Goal: Browse casually: Explore the website without a specific task or goal

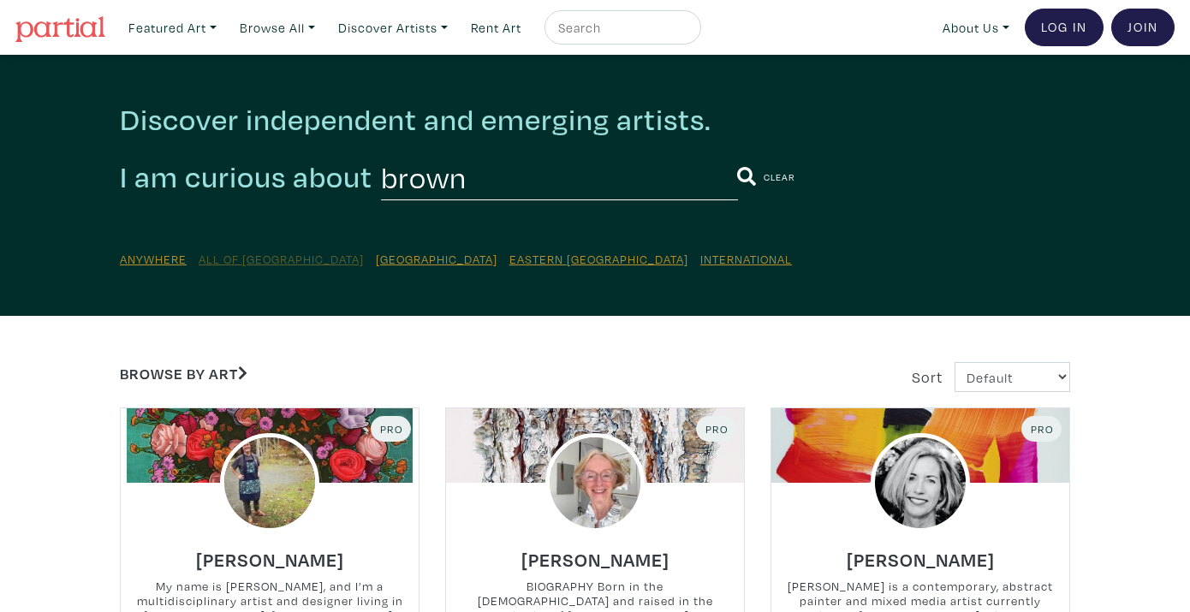
click at [247, 255] on u "All of [GEOGRAPHIC_DATA]" at bounding box center [281, 259] width 165 height 16
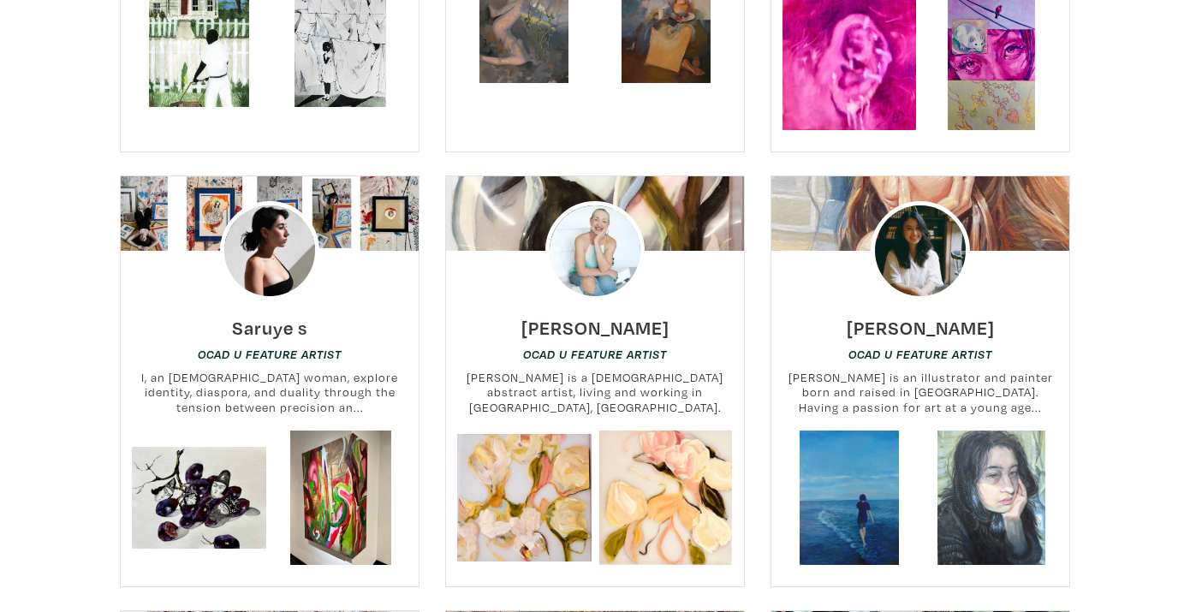
scroll to position [693, 0]
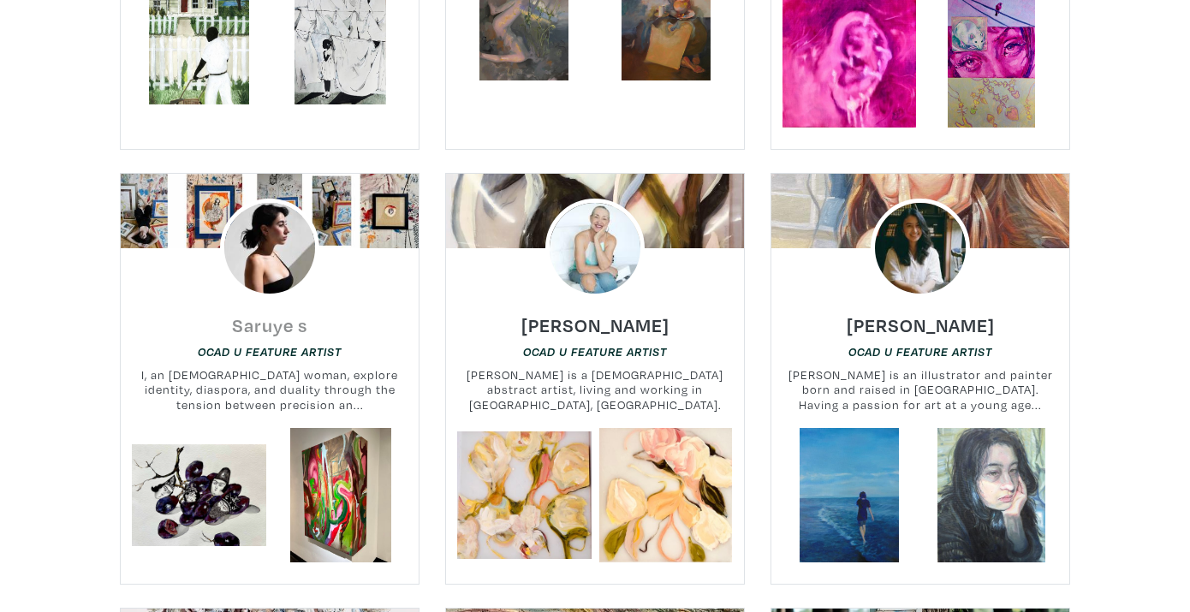
click at [258, 313] on h6 "Saruye s" at bounding box center [269, 324] width 75 height 23
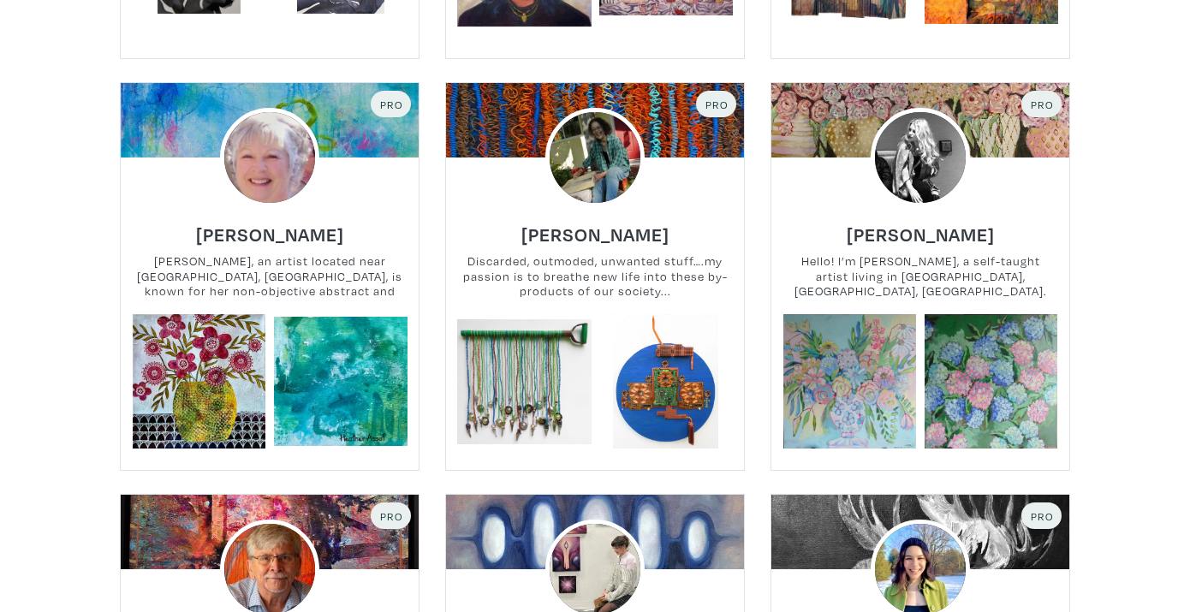
scroll to position [2088, 0]
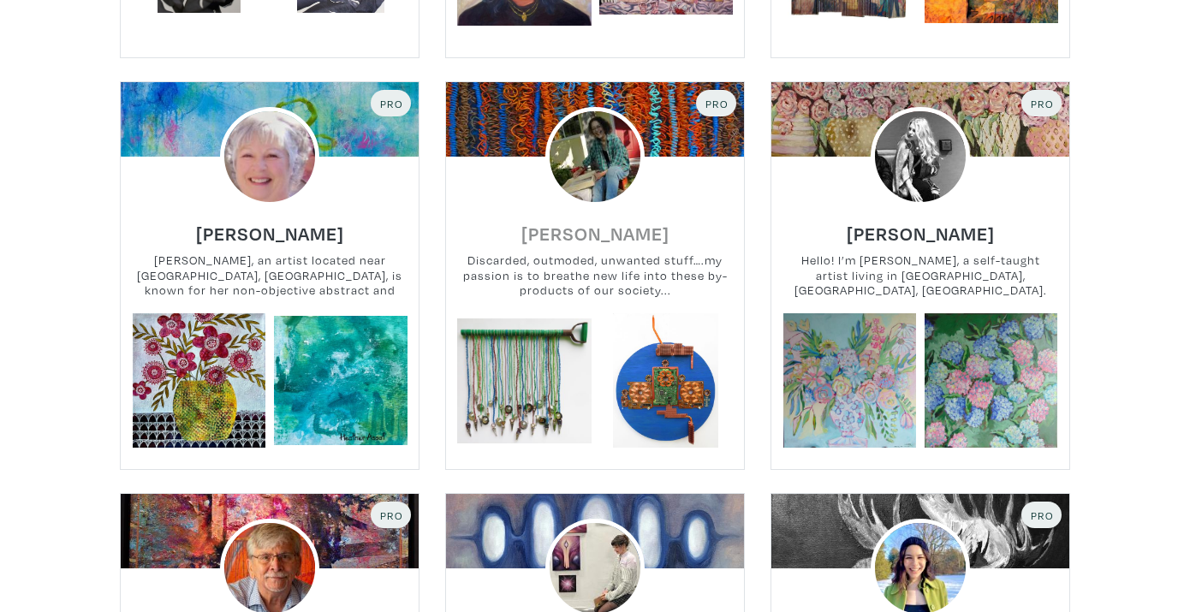
click at [637, 222] on h6 "Helena Wehrstein" at bounding box center [595, 233] width 148 height 23
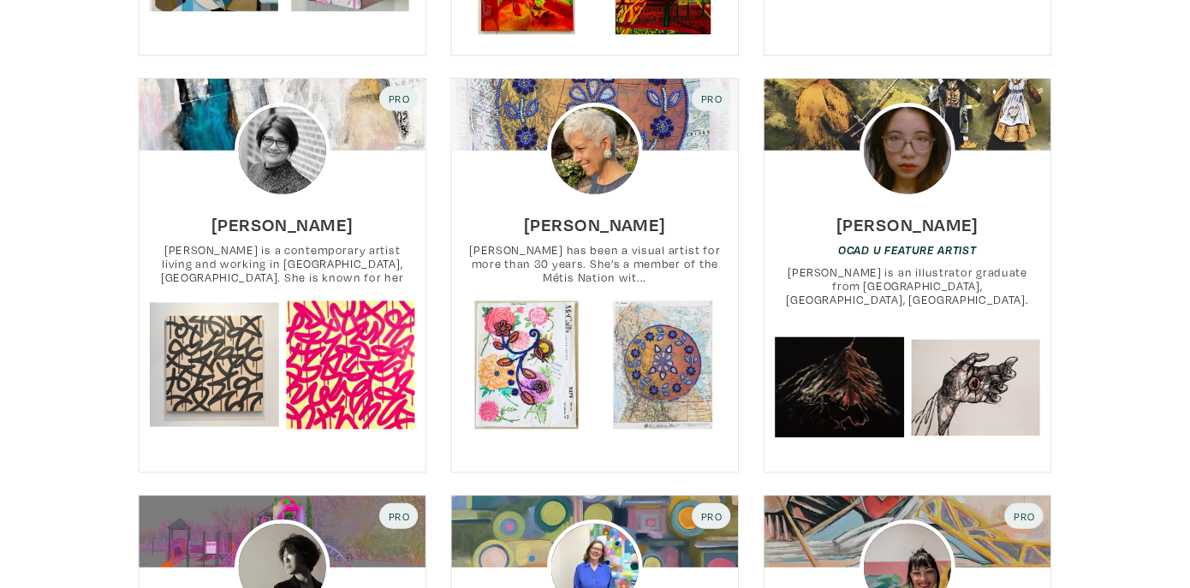
scroll to position [3394, 0]
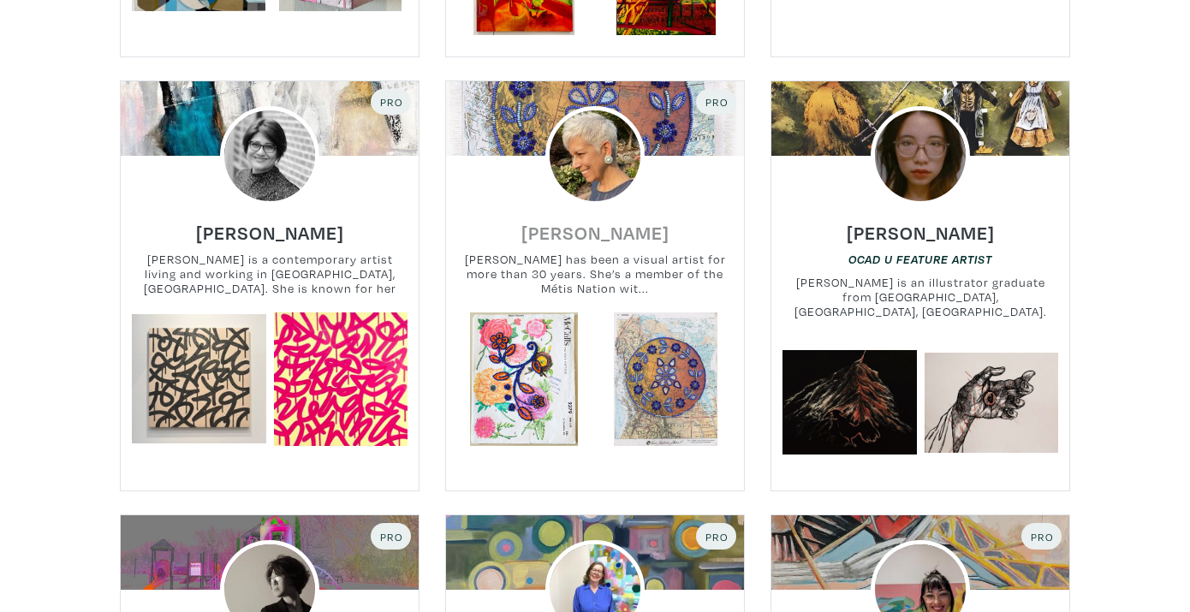
click at [610, 221] on h6 "Kim Gullion Stewart" at bounding box center [595, 232] width 148 height 23
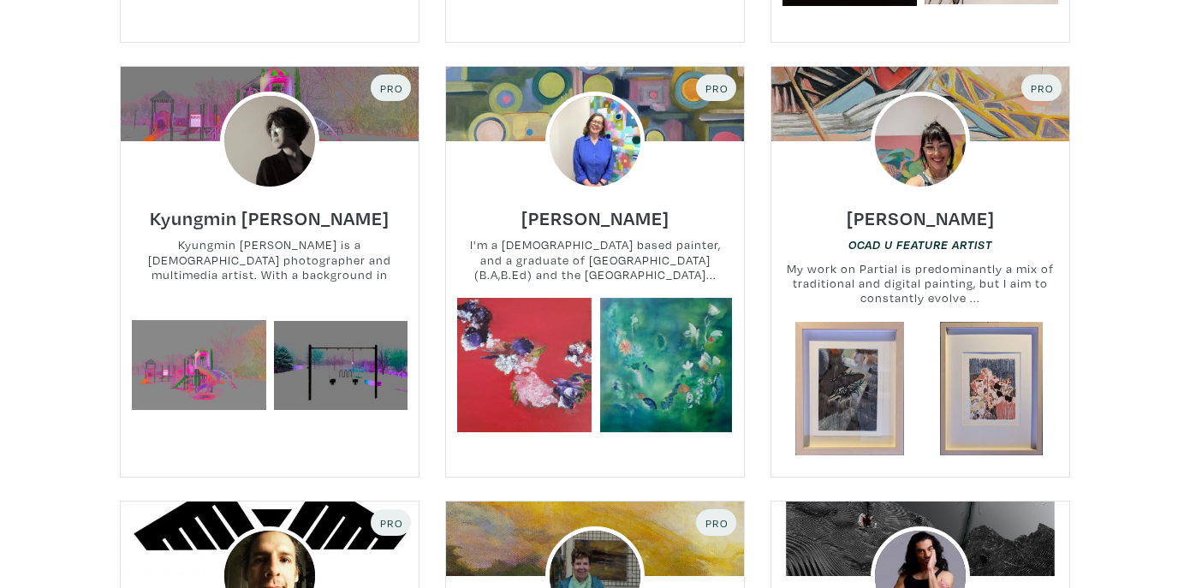
scroll to position [3841, 0]
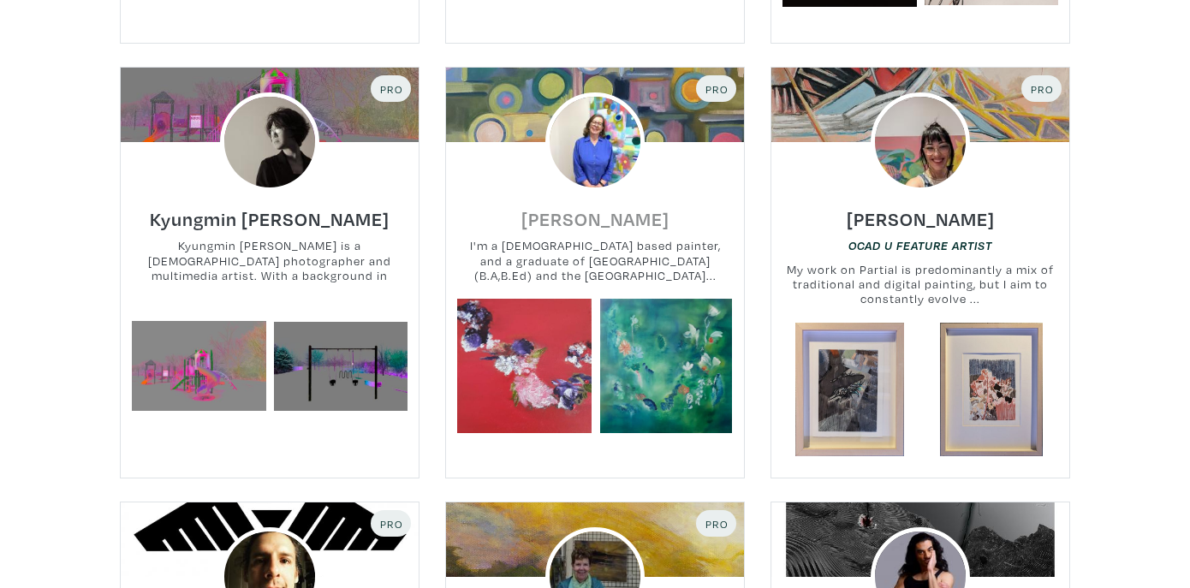
click at [588, 207] on h6 "Sue Ennis" at bounding box center [595, 218] width 148 height 23
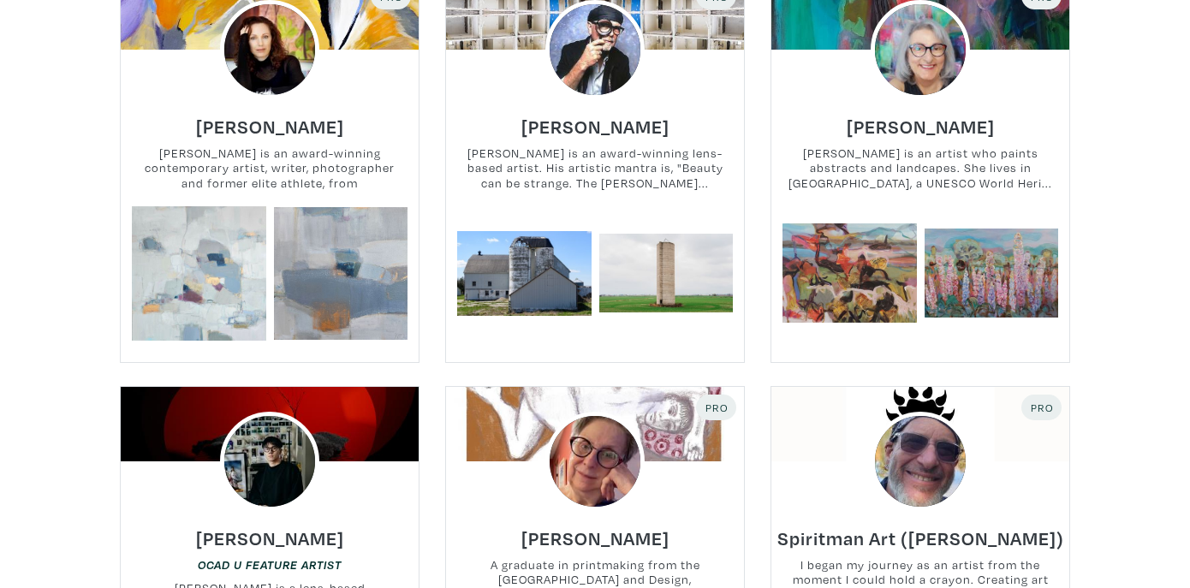
scroll to position [5204, 0]
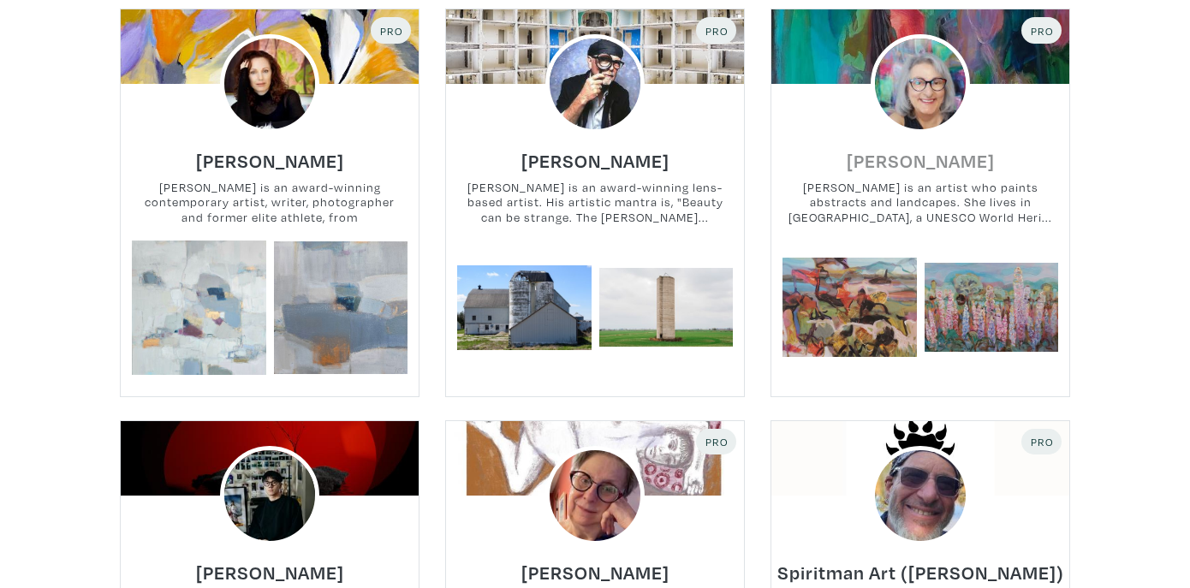
click at [899, 149] on h6 "Paulette Melanson" at bounding box center [921, 160] width 148 height 23
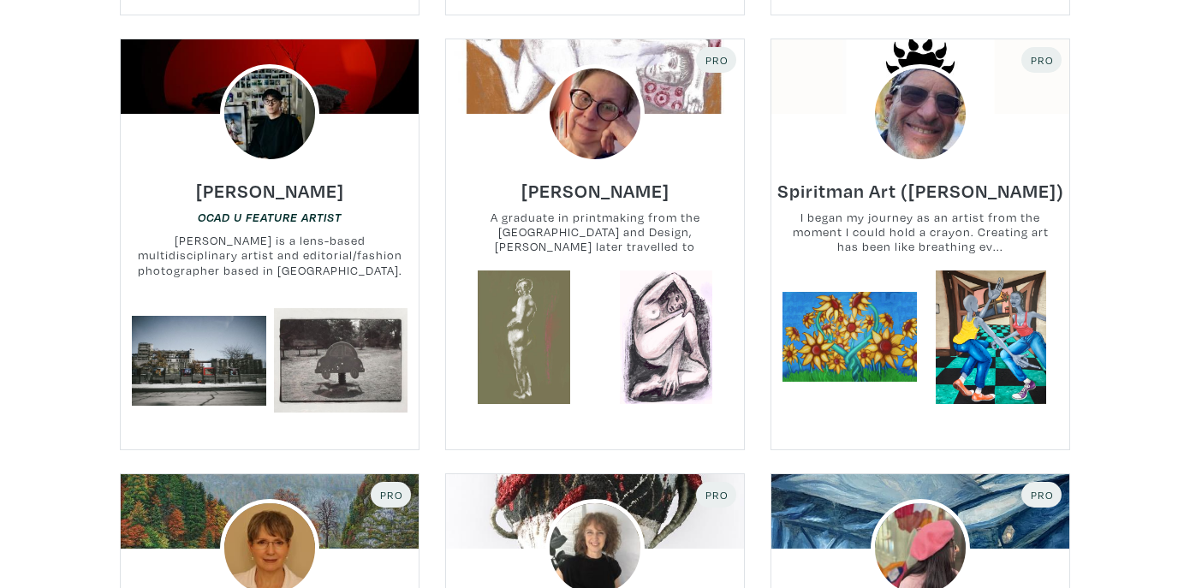
scroll to position [5588, 0]
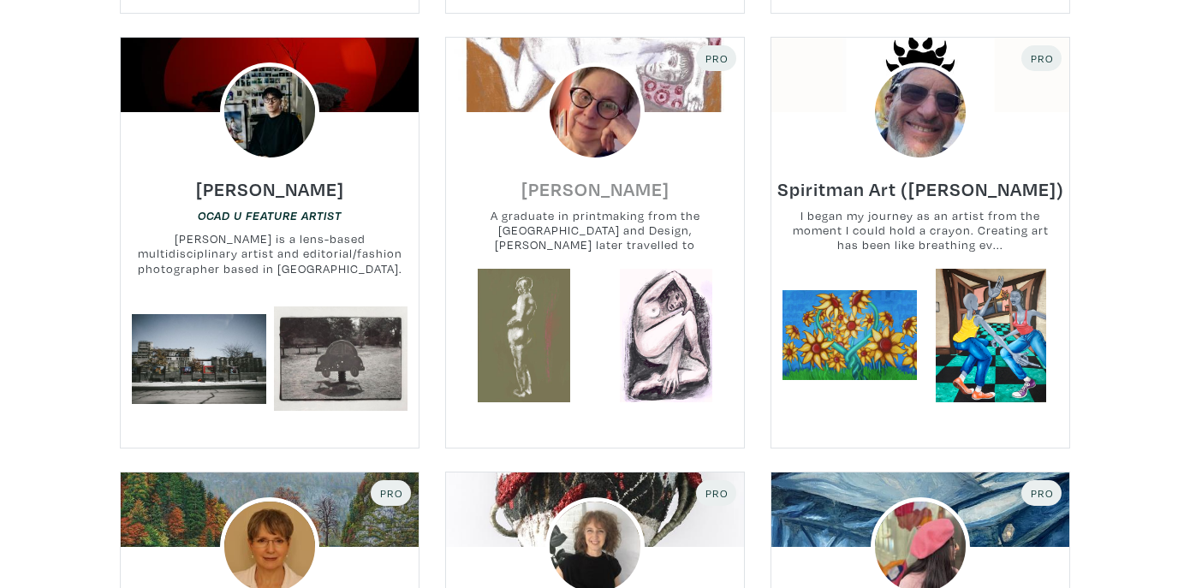
click at [568, 177] on h6 "Elizabeth Forrest" at bounding box center [595, 188] width 148 height 23
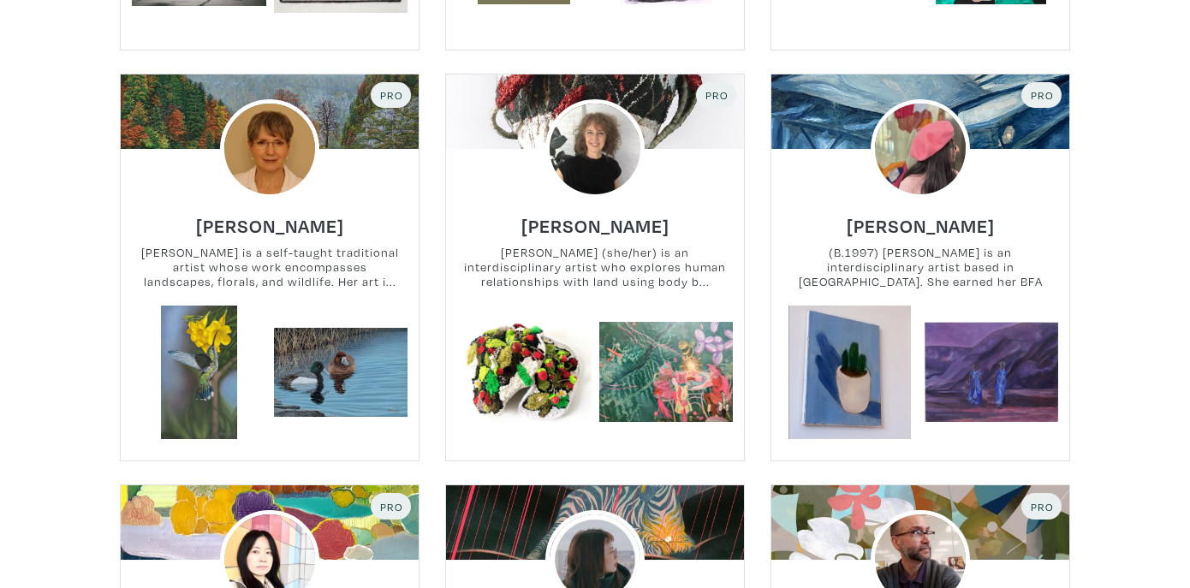
scroll to position [5988, 0]
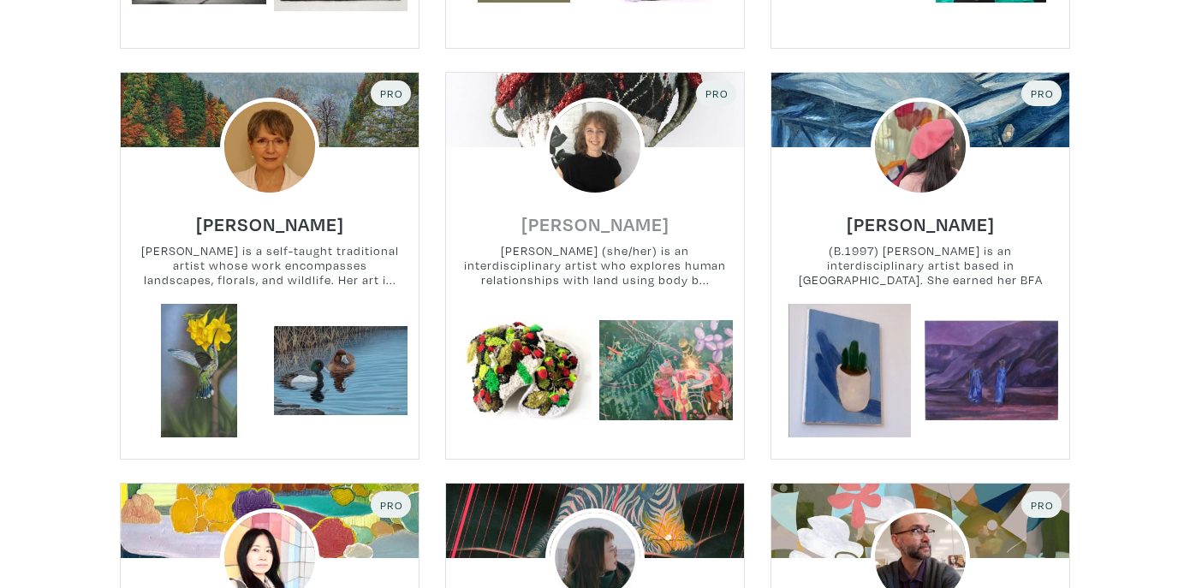
click at [610, 212] on h6 "Valerie Carew" at bounding box center [595, 223] width 148 height 23
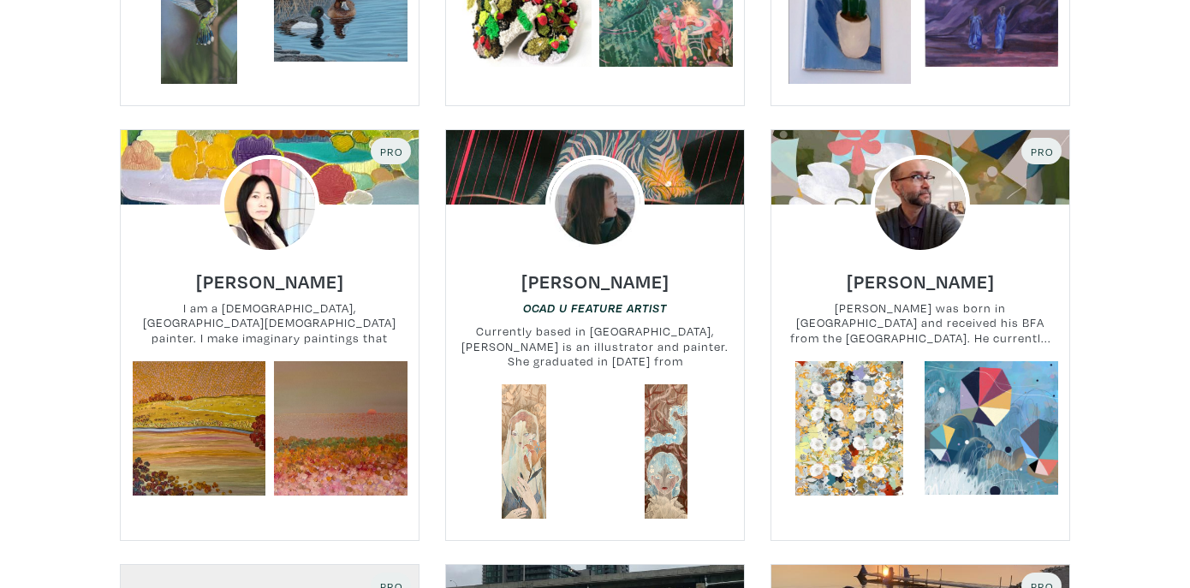
scroll to position [6343, 0]
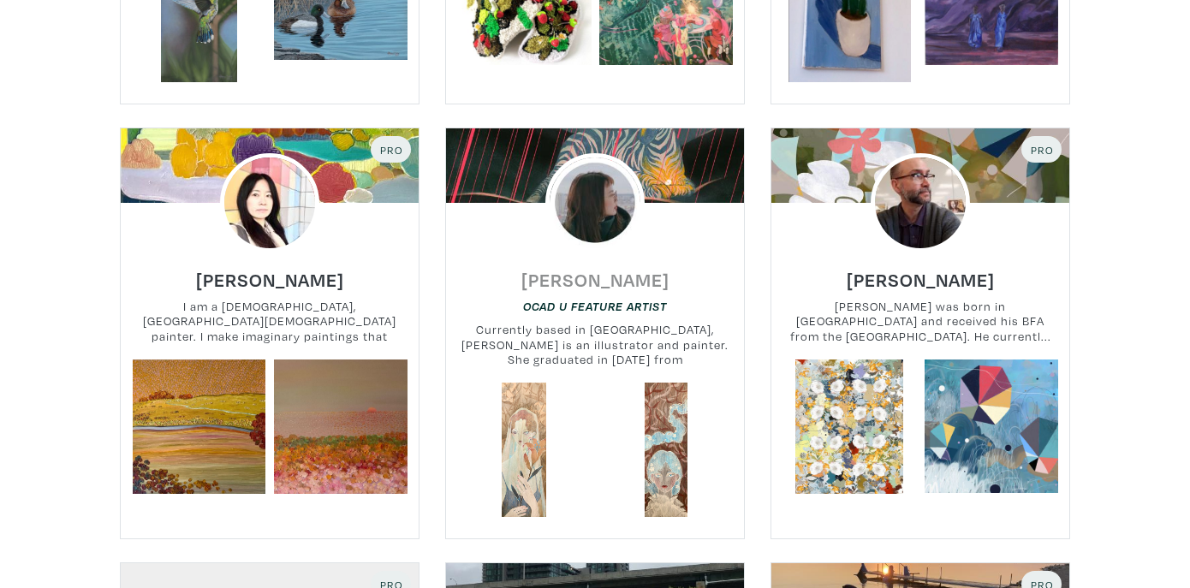
click at [604, 268] on h6 "Deloris Chen" at bounding box center [595, 279] width 148 height 23
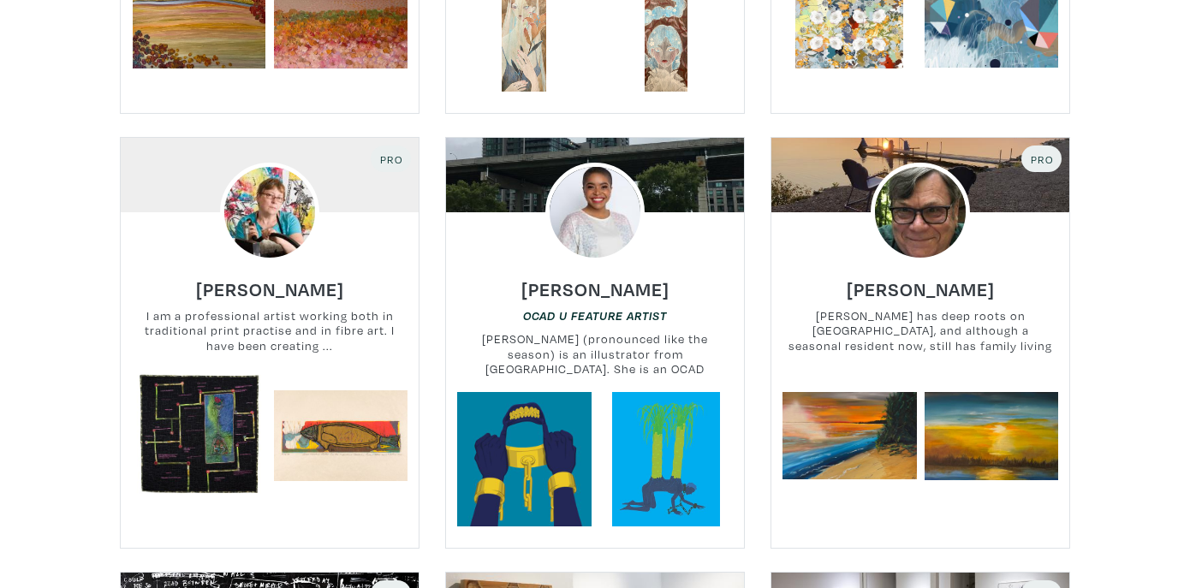
scroll to position [6769, 0]
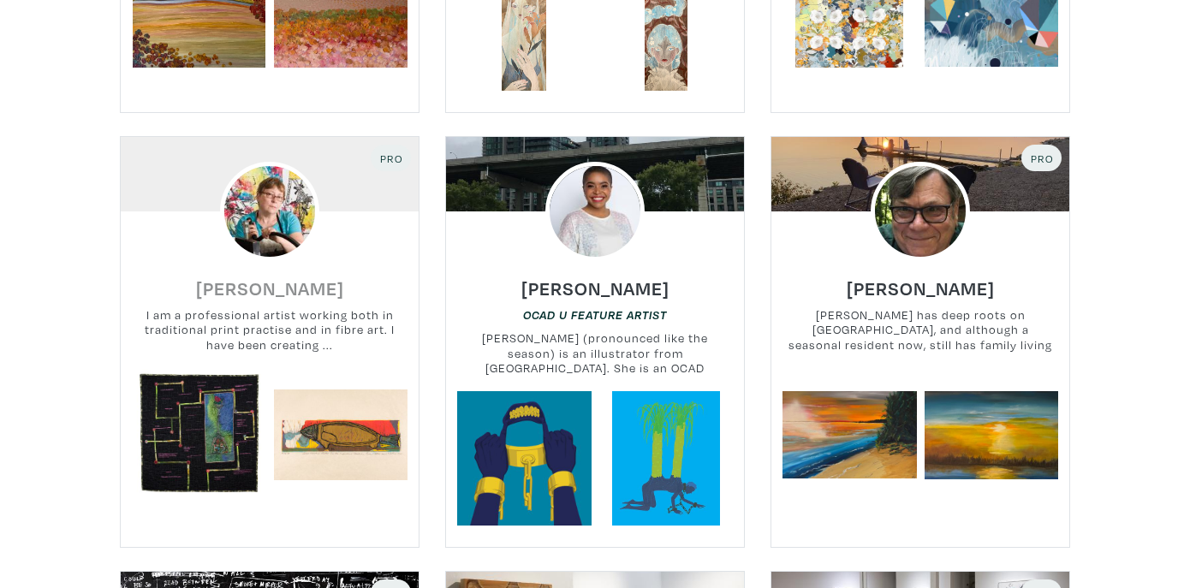
click at [272, 277] on h6 "Audrey Feltham" at bounding box center [270, 288] width 148 height 23
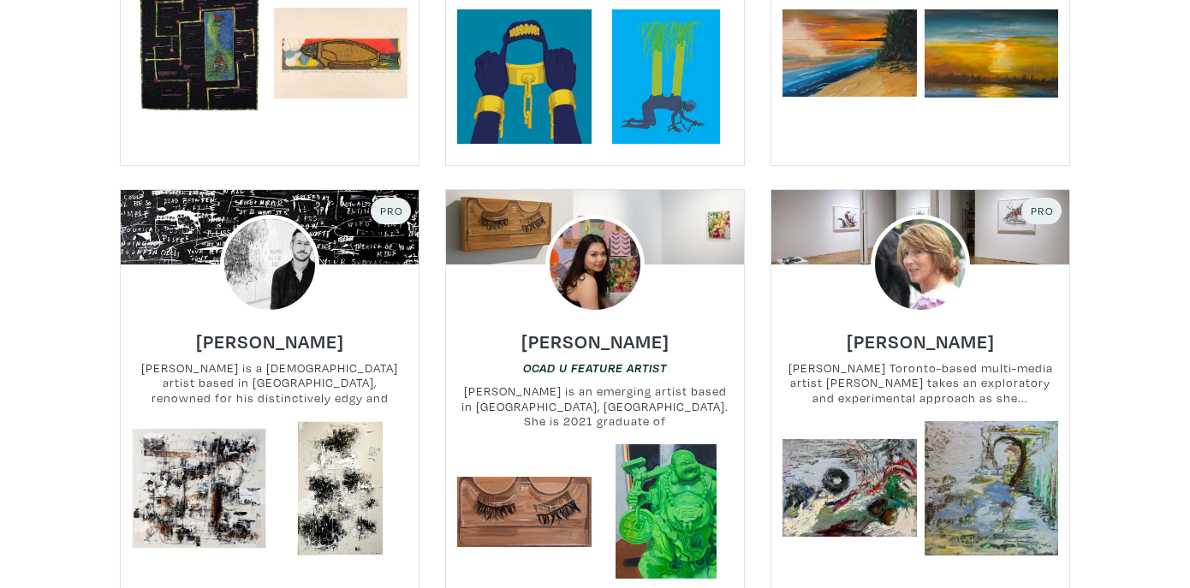
scroll to position [7153, 0]
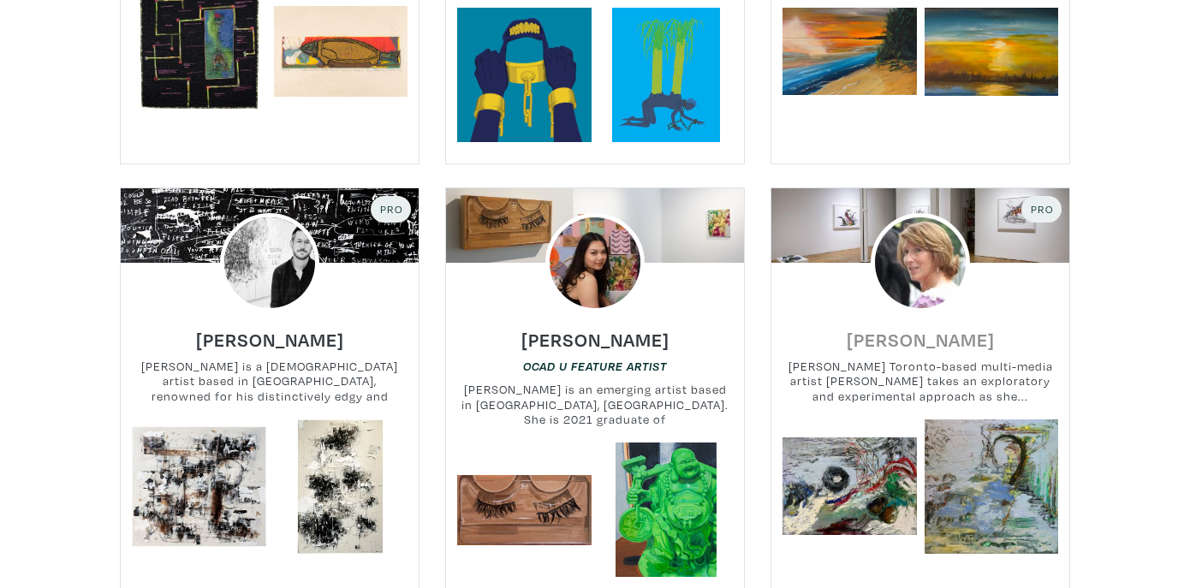
click at [921, 328] on h6 "Margie Kelk" at bounding box center [921, 339] width 148 height 23
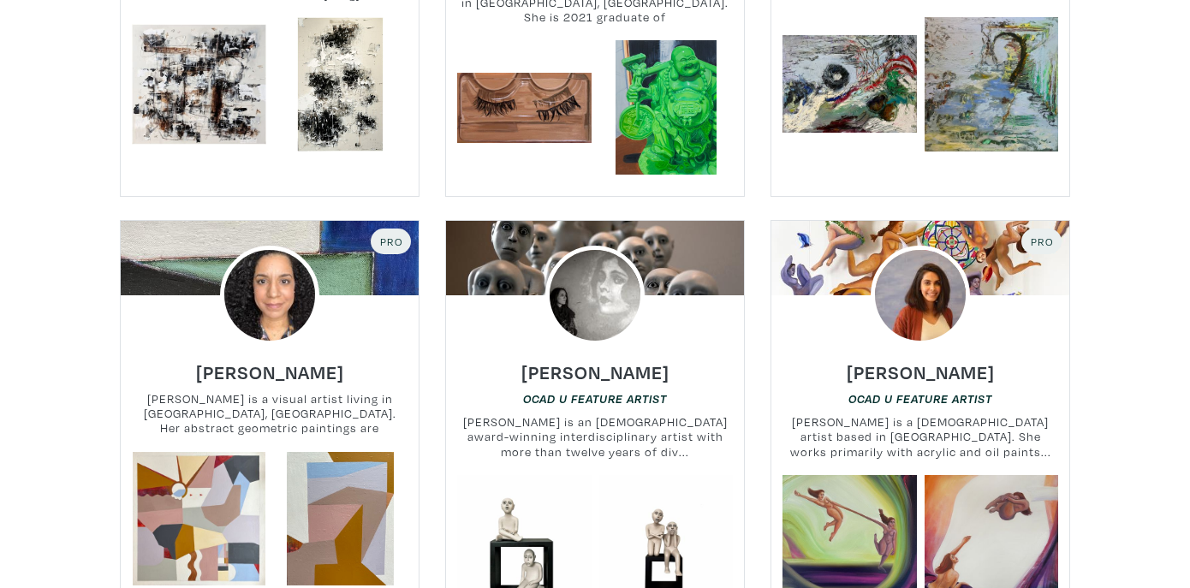
scroll to position [7554, 0]
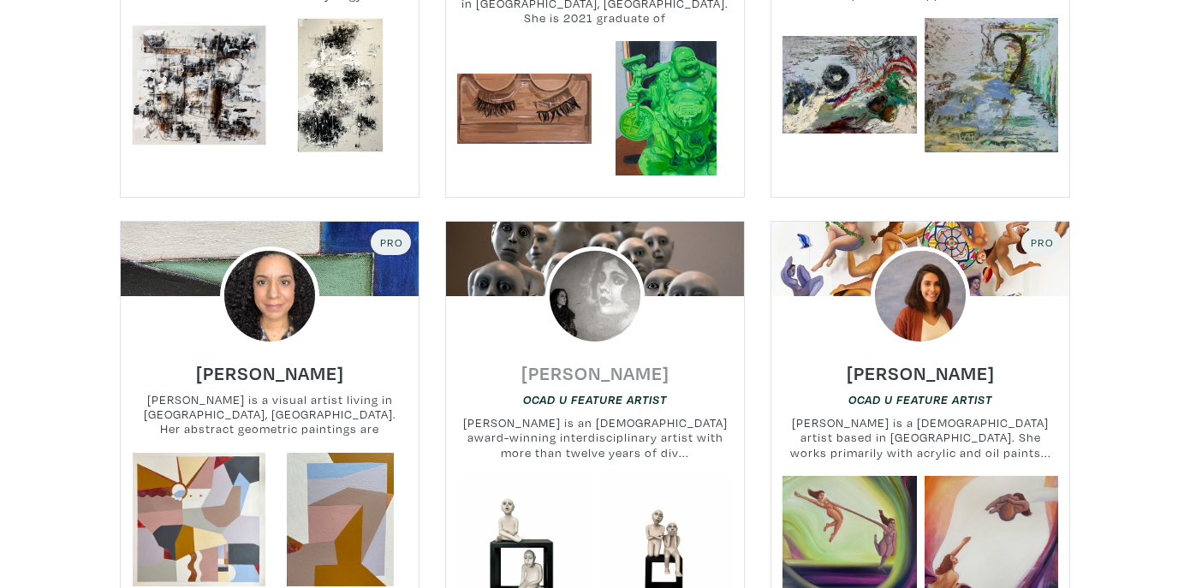
click at [622, 361] on h6 "Shahrzad Amin" at bounding box center [595, 372] width 148 height 23
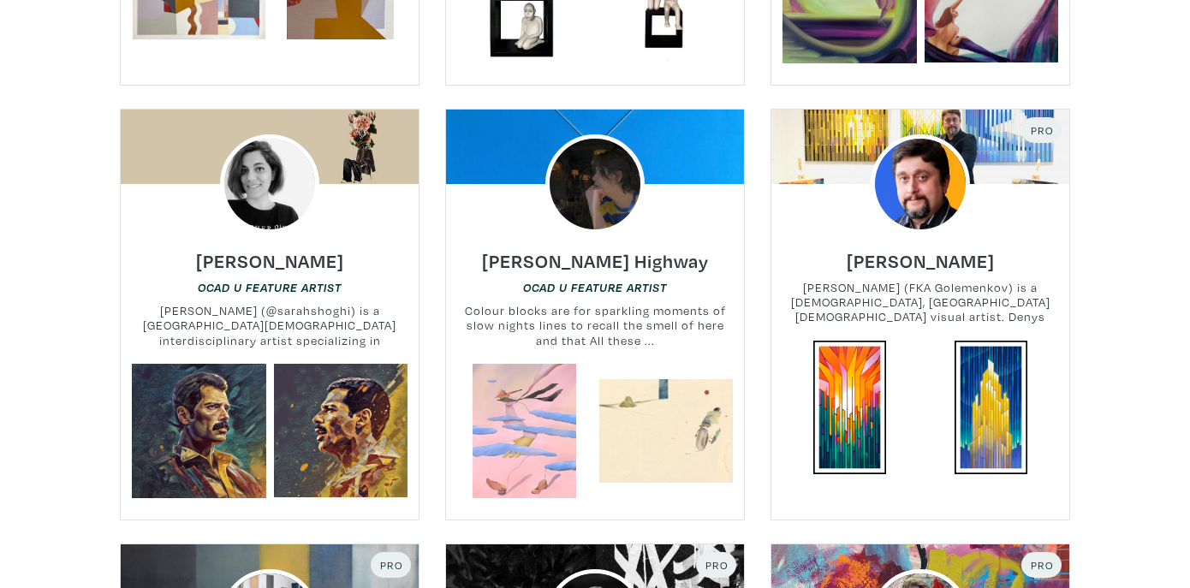
scroll to position [8104, 0]
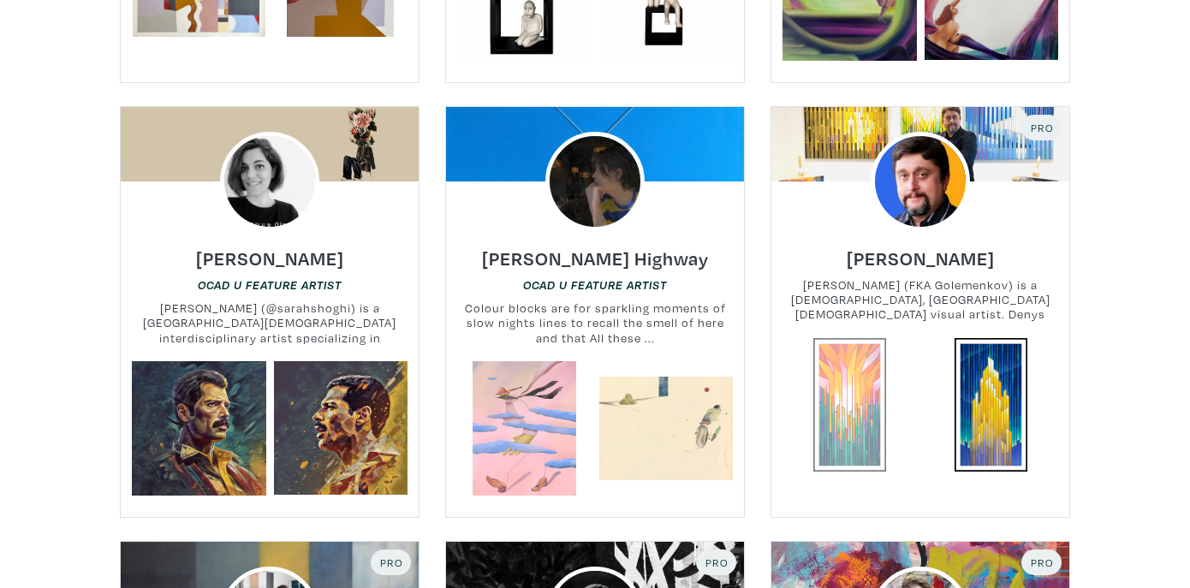
click at [854, 353] on link at bounding box center [849, 405] width 134 height 134
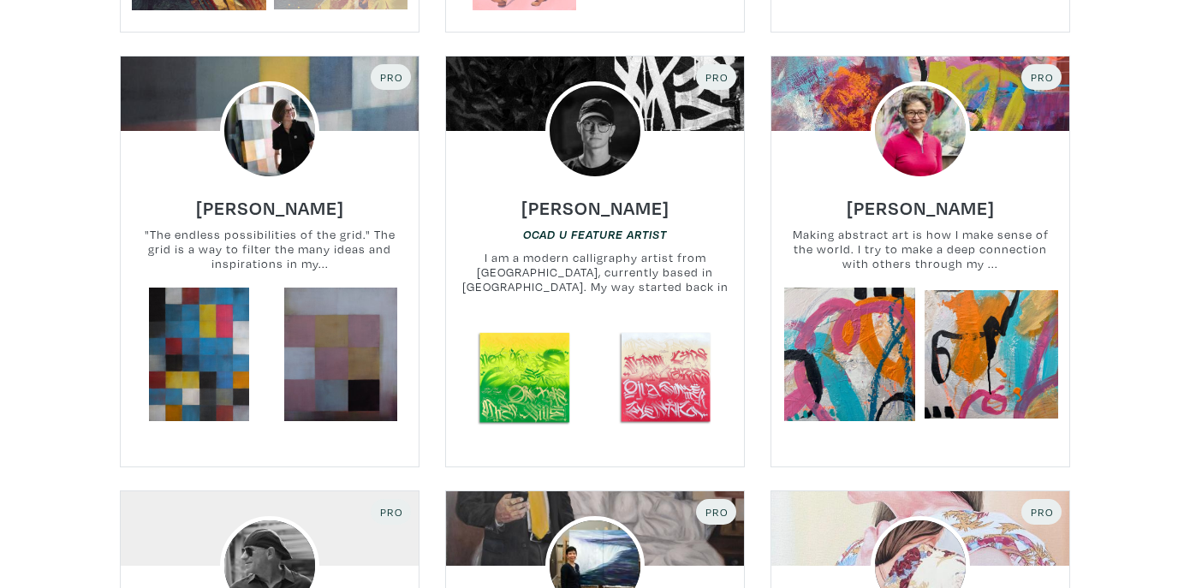
scroll to position [8598, 0]
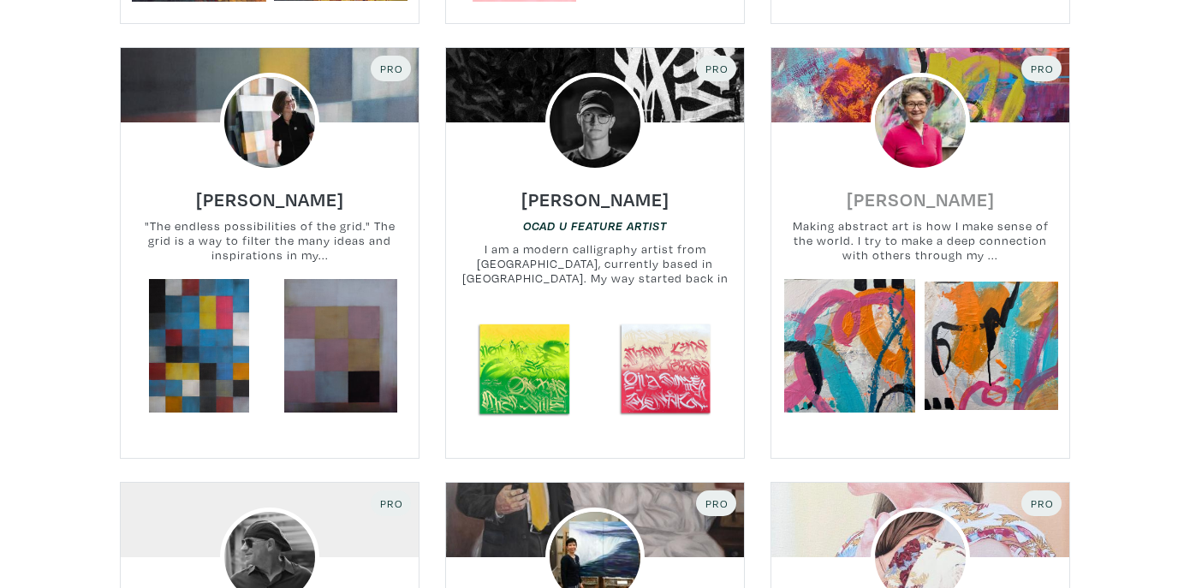
click at [922, 187] on h6 "Cherie Daly" at bounding box center [921, 198] width 148 height 23
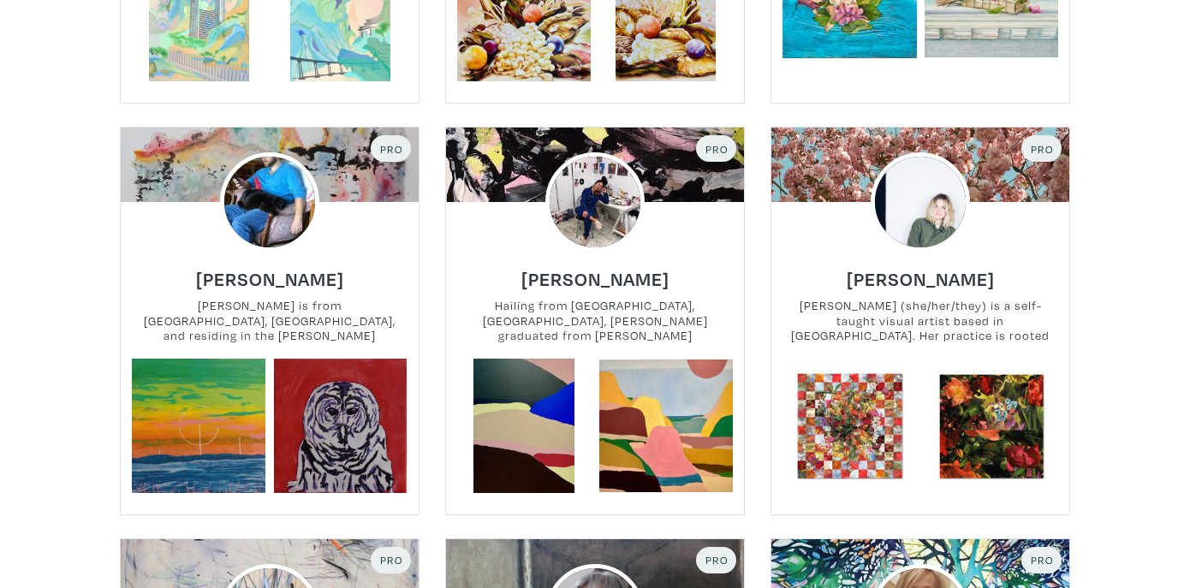
scroll to position [9823, 0]
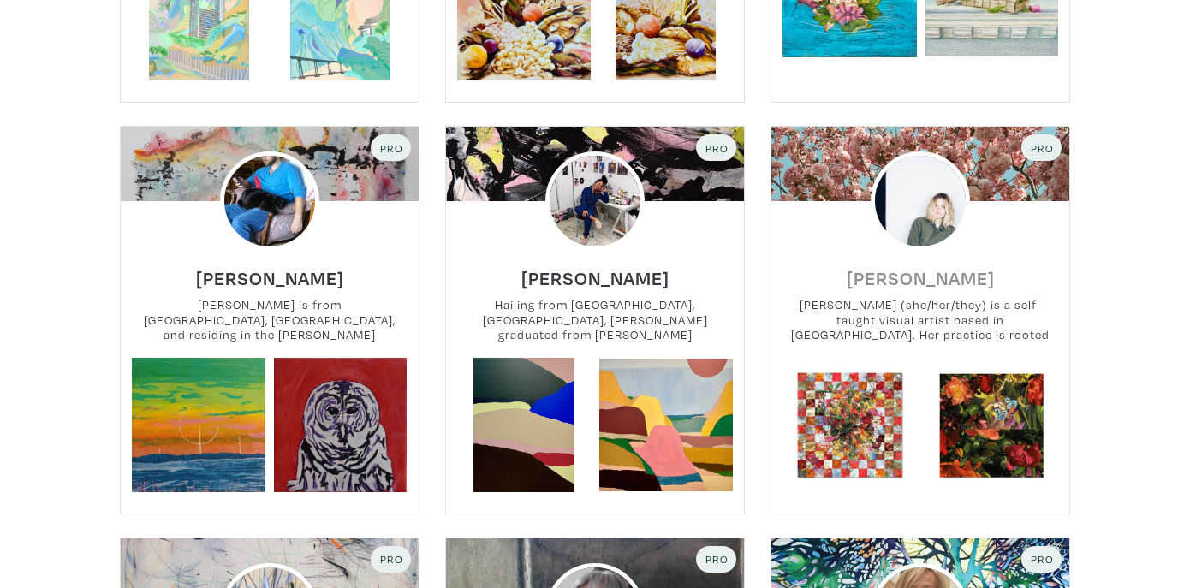
click at [906, 266] on h6 "Laura Kay Keeling" at bounding box center [921, 277] width 148 height 23
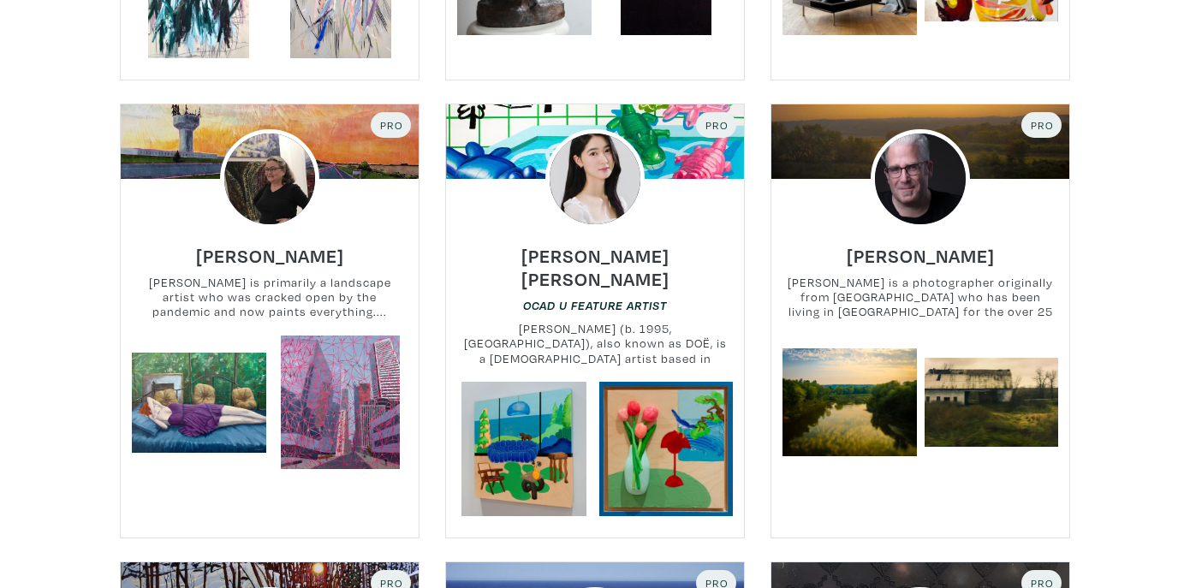
scroll to position [10685, 0]
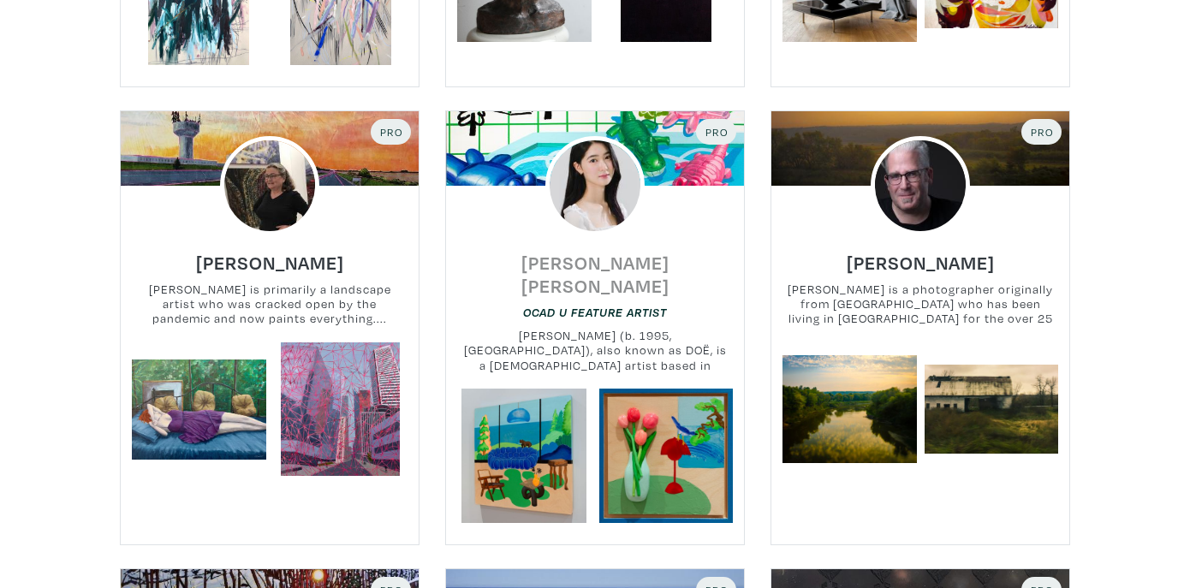
click at [646, 251] on h6 "[PERSON_NAME] [PERSON_NAME]" at bounding box center [595, 274] width 298 height 46
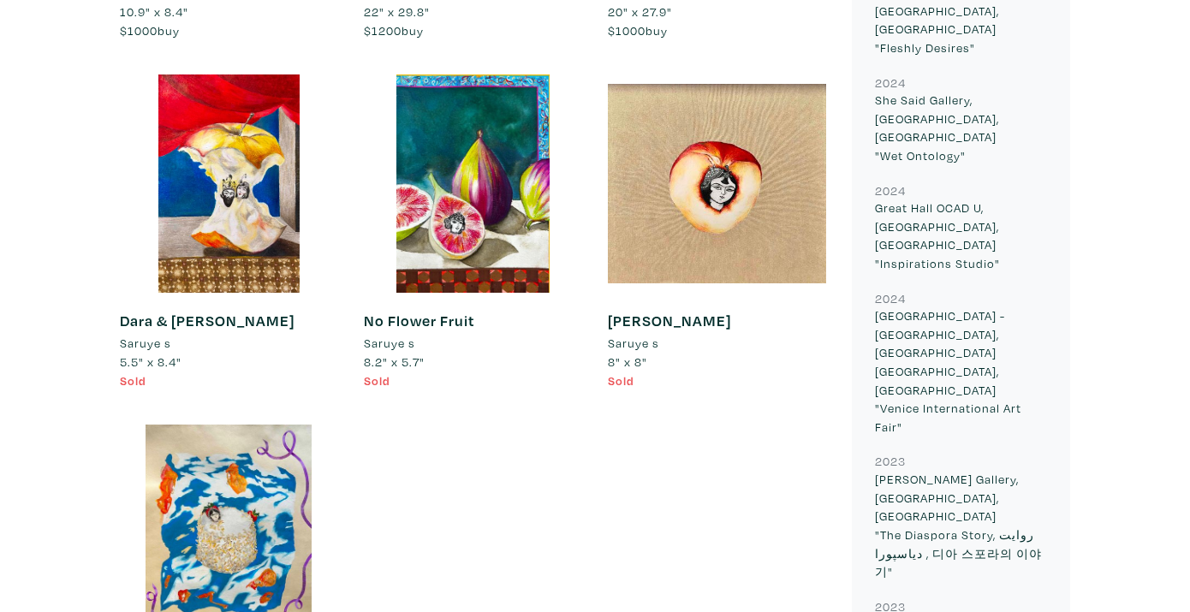
scroll to position [1163, 0]
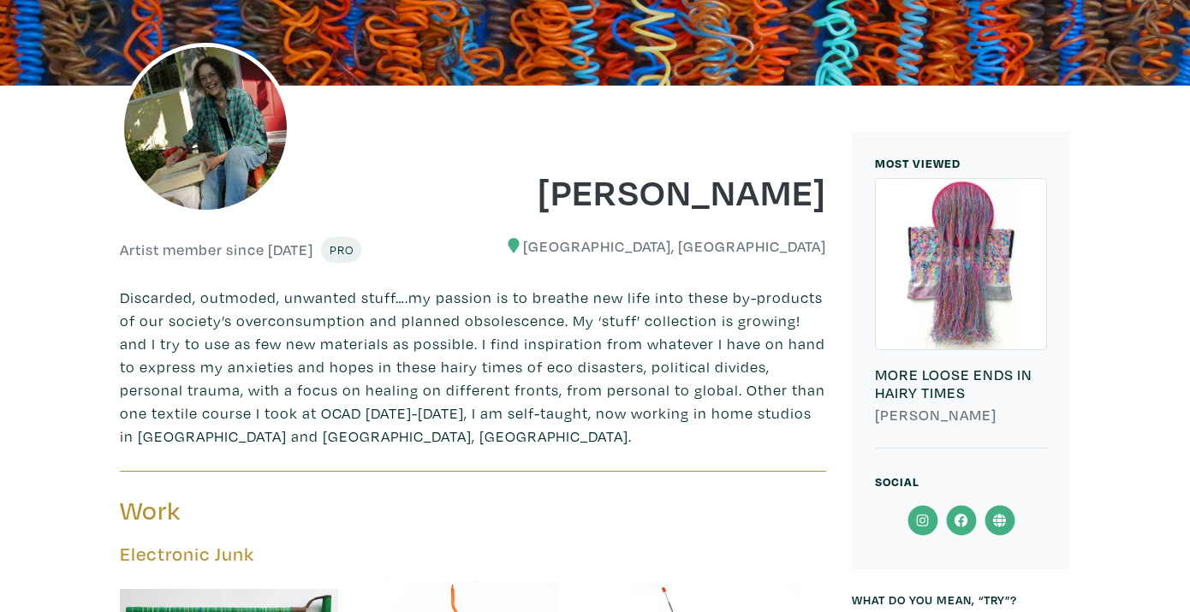
scroll to position [266, 0]
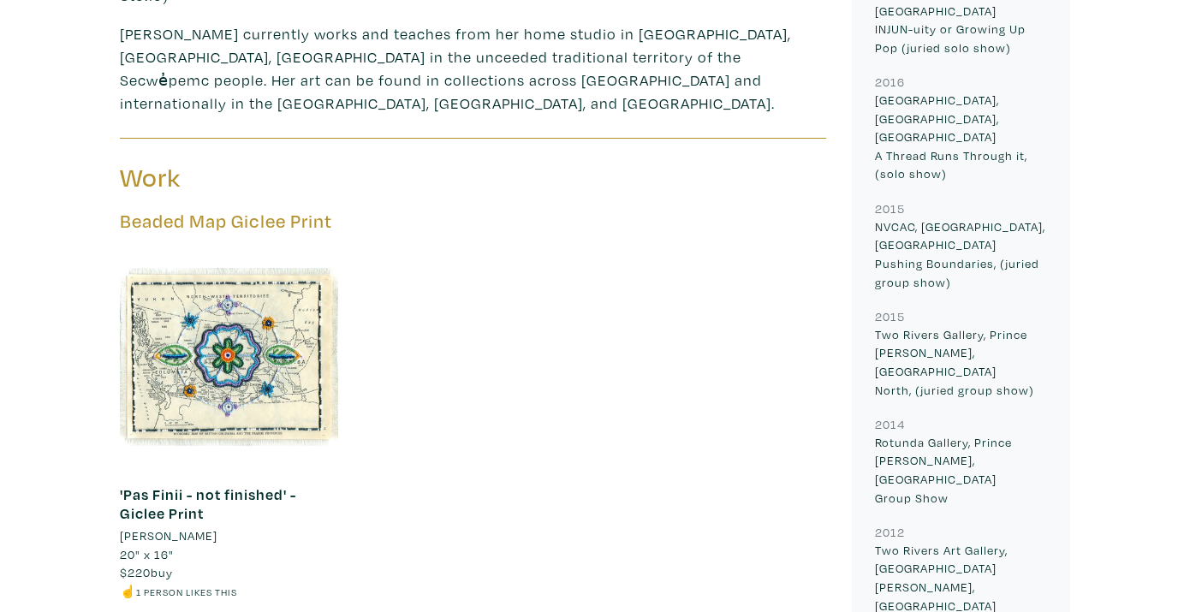
scroll to position [939, 0]
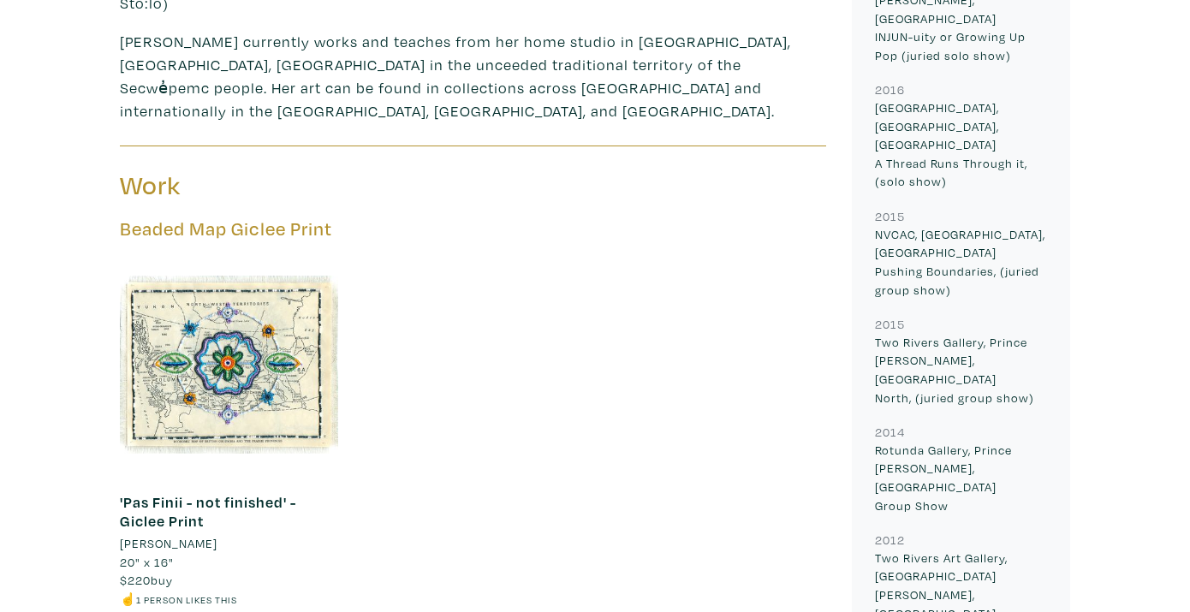
click at [276, 299] on div at bounding box center [229, 365] width 218 height 218
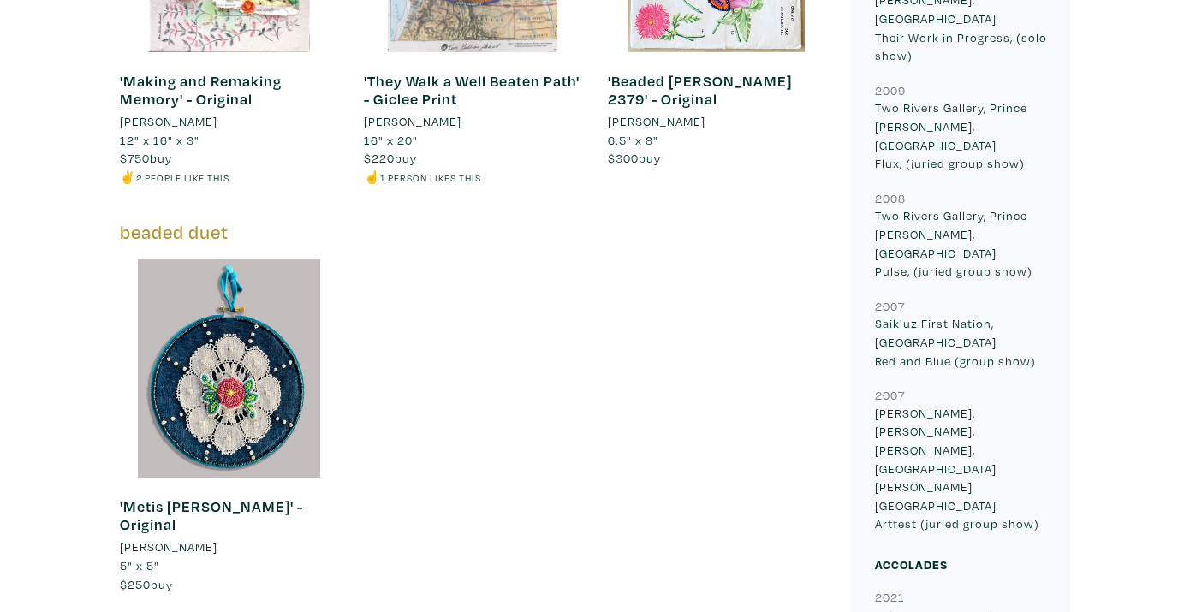
scroll to position [1788, 0]
click at [265, 300] on div at bounding box center [229, 368] width 218 height 218
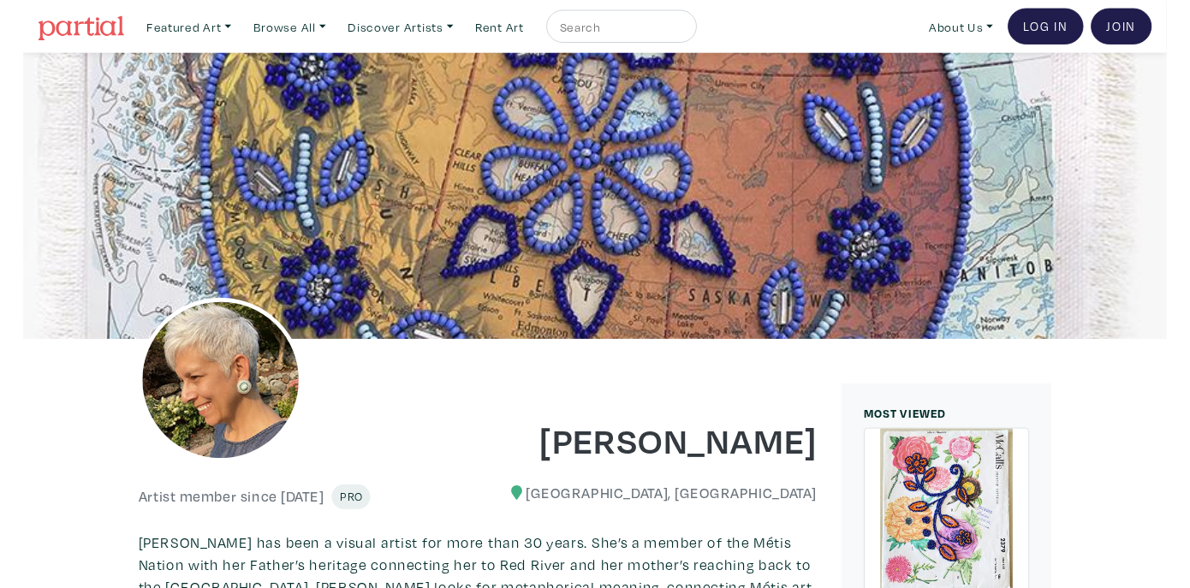
scroll to position [0, 0]
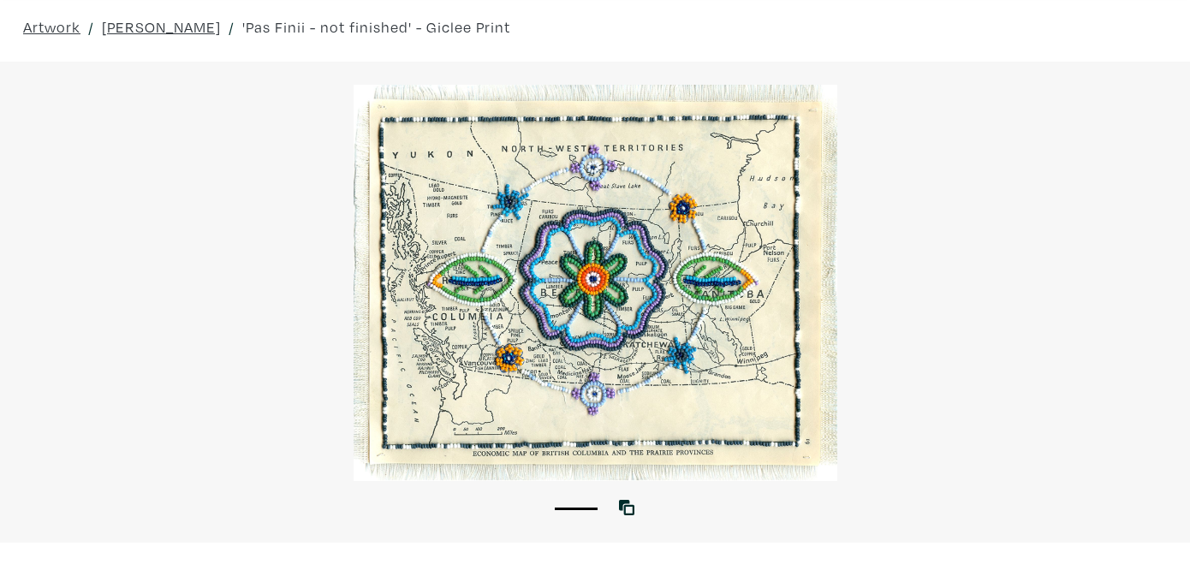
scroll to position [61, 0]
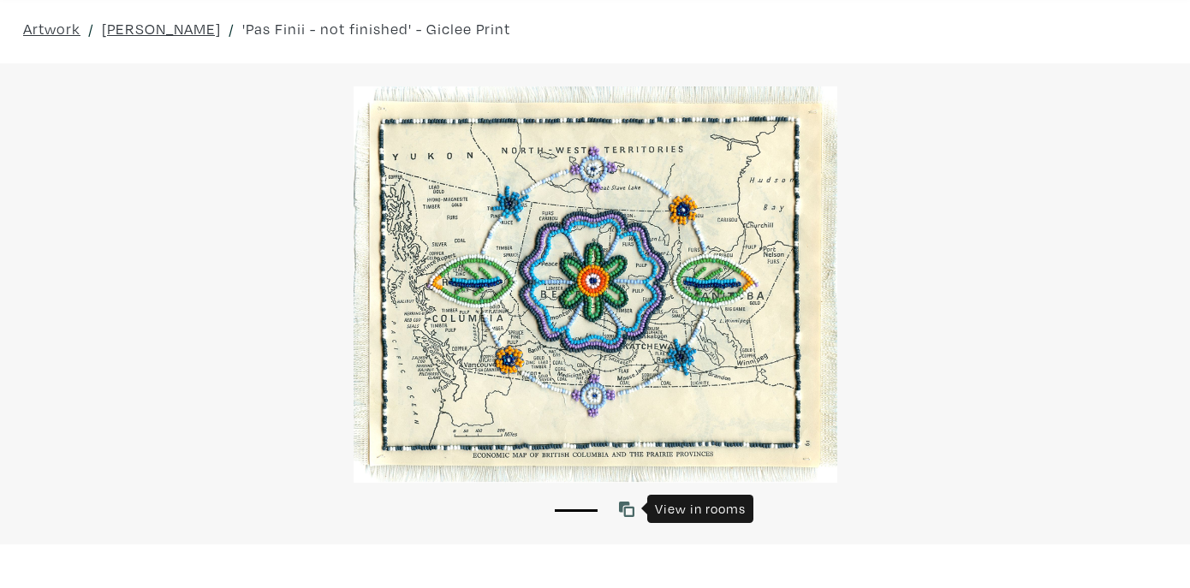
click at [628, 503] on icon at bounding box center [626, 509] width 15 height 15
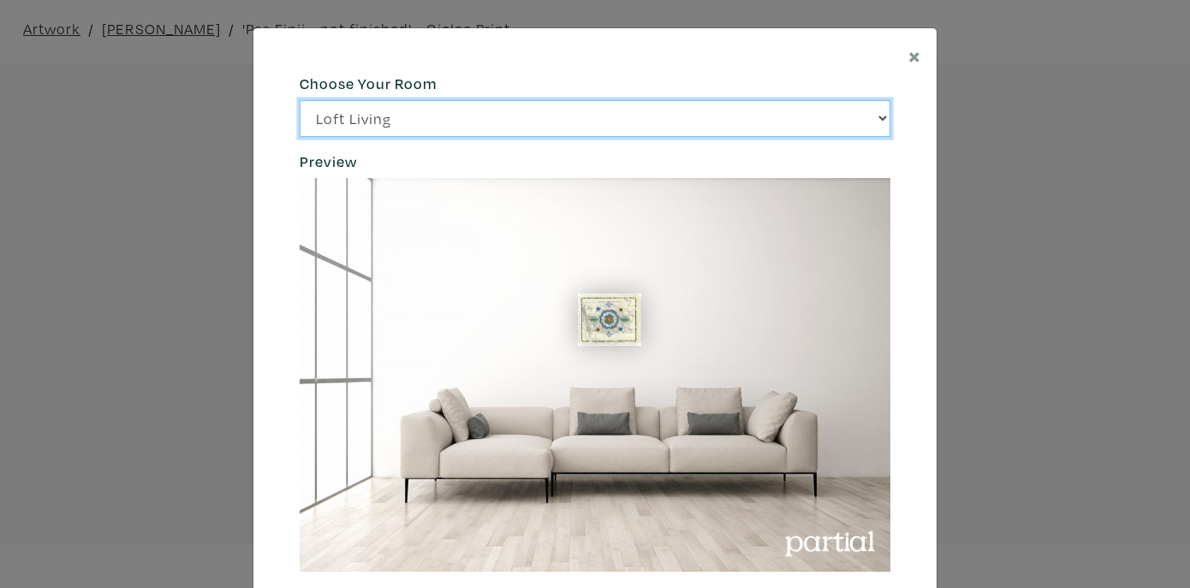
select select "/thumb/phpThumb.php?src=https%3A%2F%2Flabs.partial.gallery%2Fprojects%2Frenderi…"
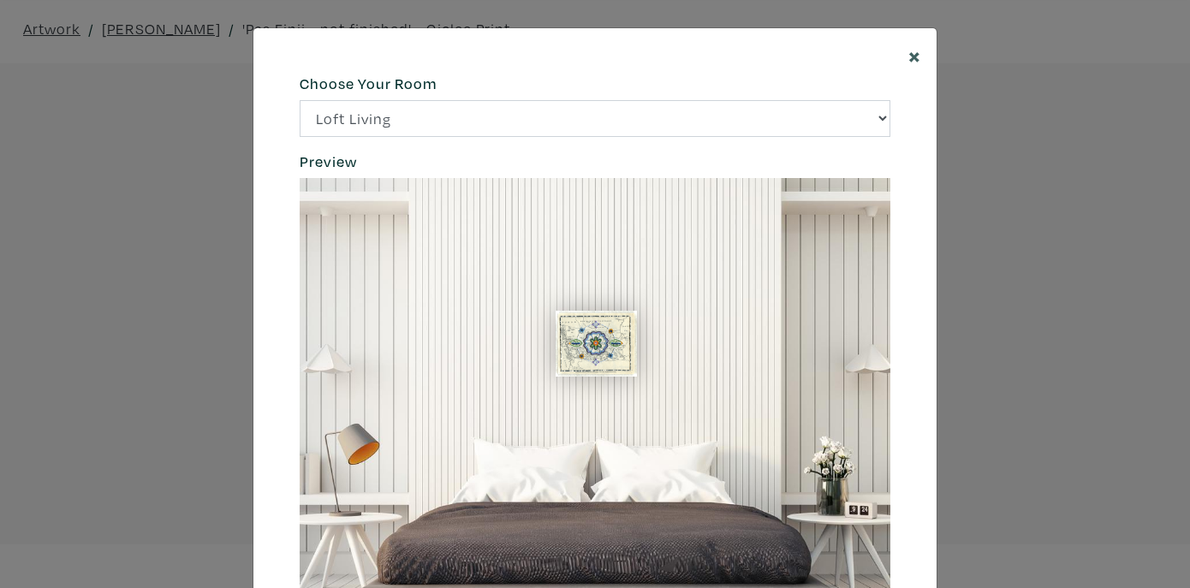
click at [915, 50] on span "×" at bounding box center [914, 55] width 13 height 30
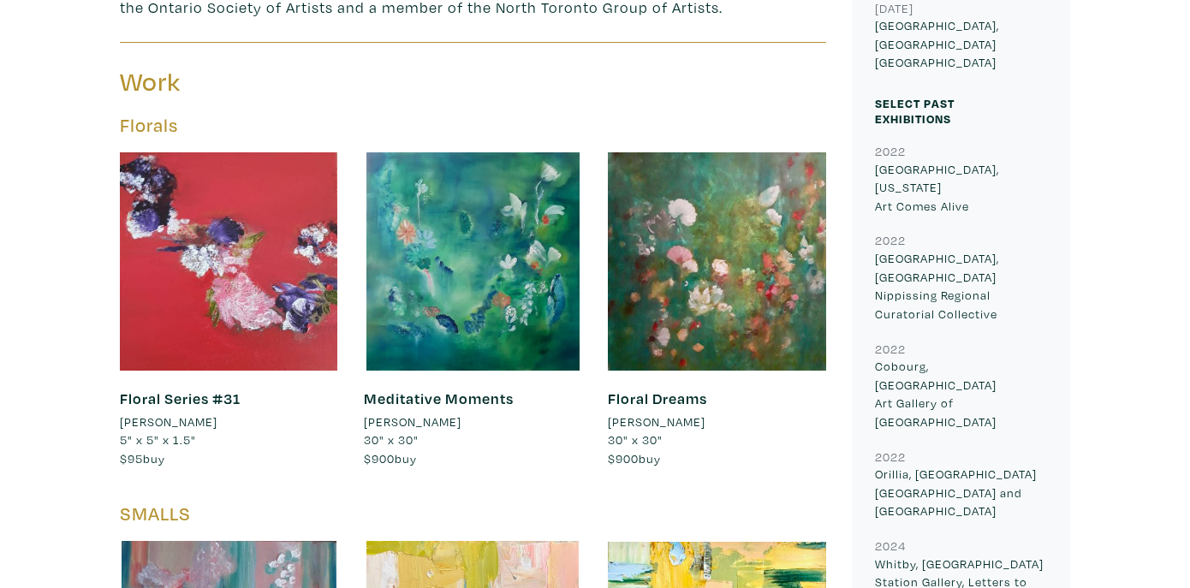
scroll to position [866, 0]
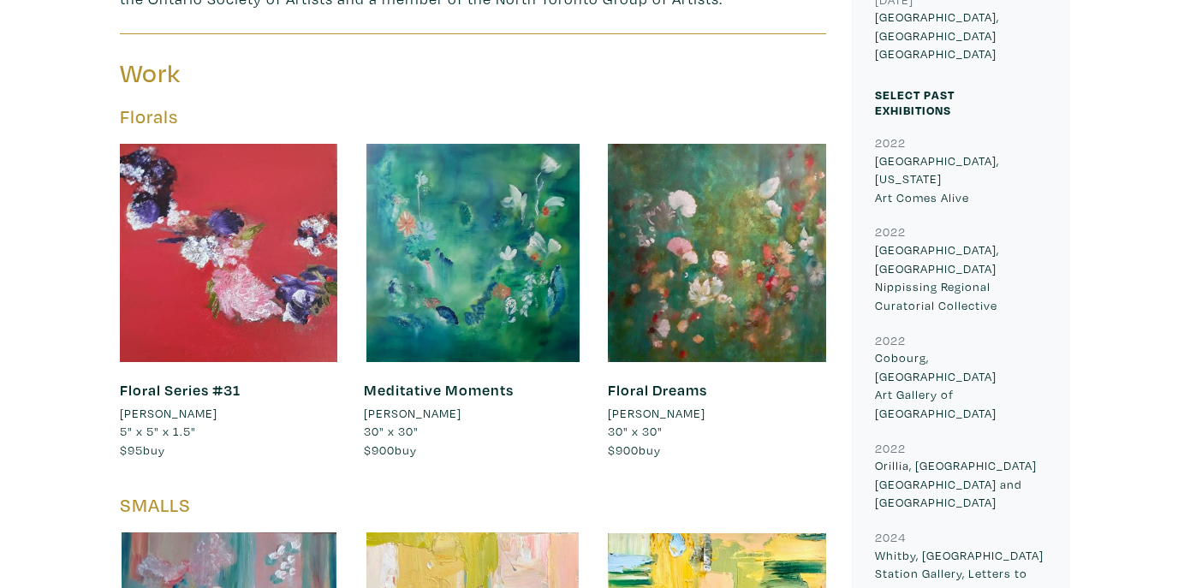
click at [260, 281] on div at bounding box center [229, 253] width 218 height 218
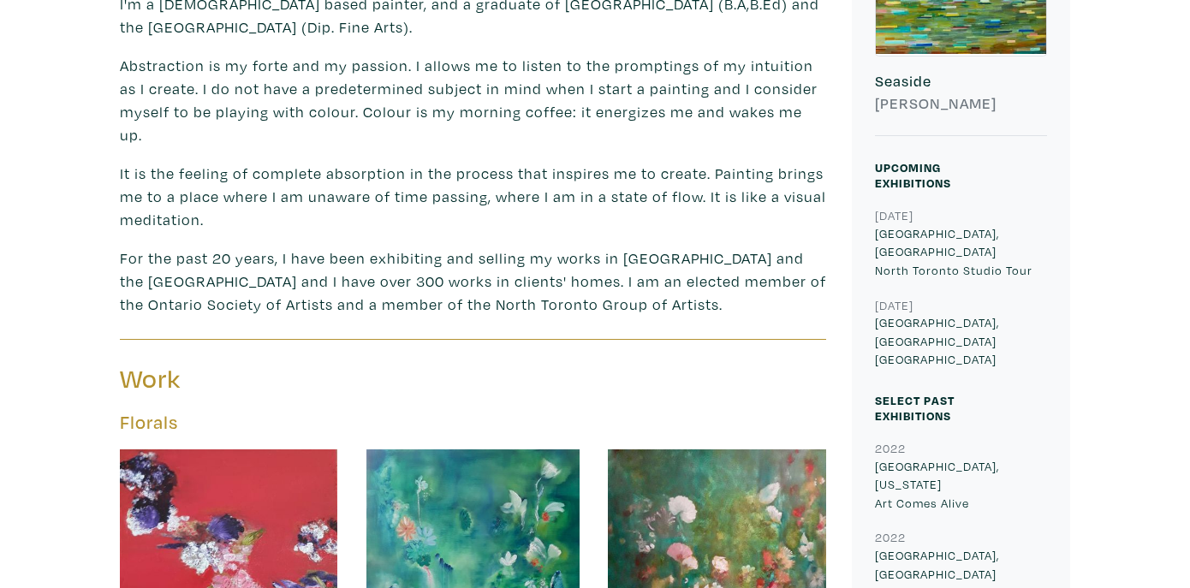
scroll to position [532, 0]
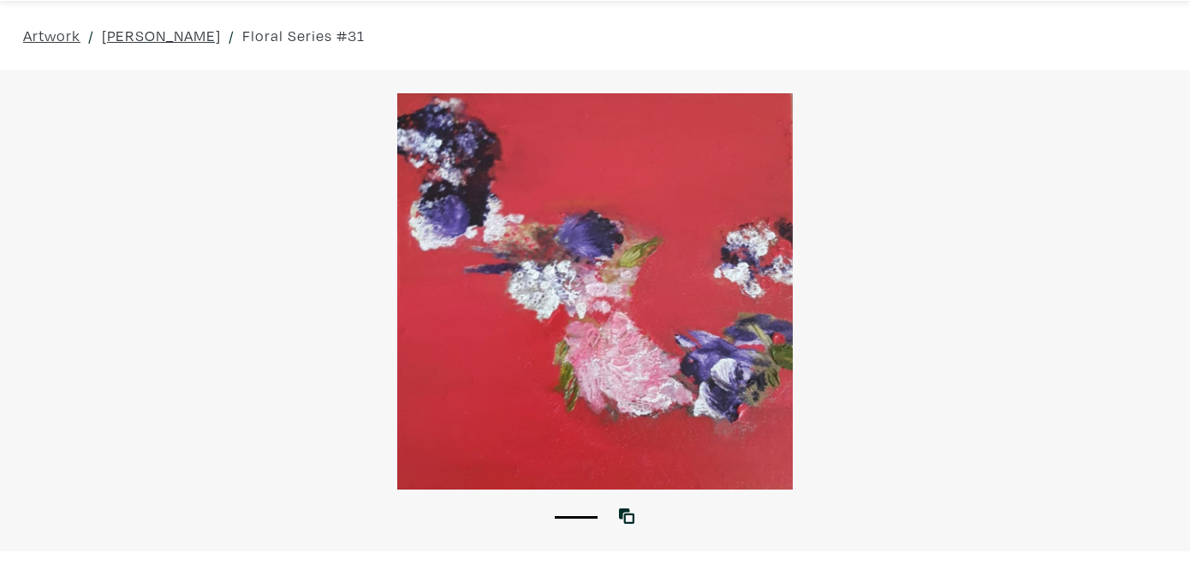
scroll to position [53, 0]
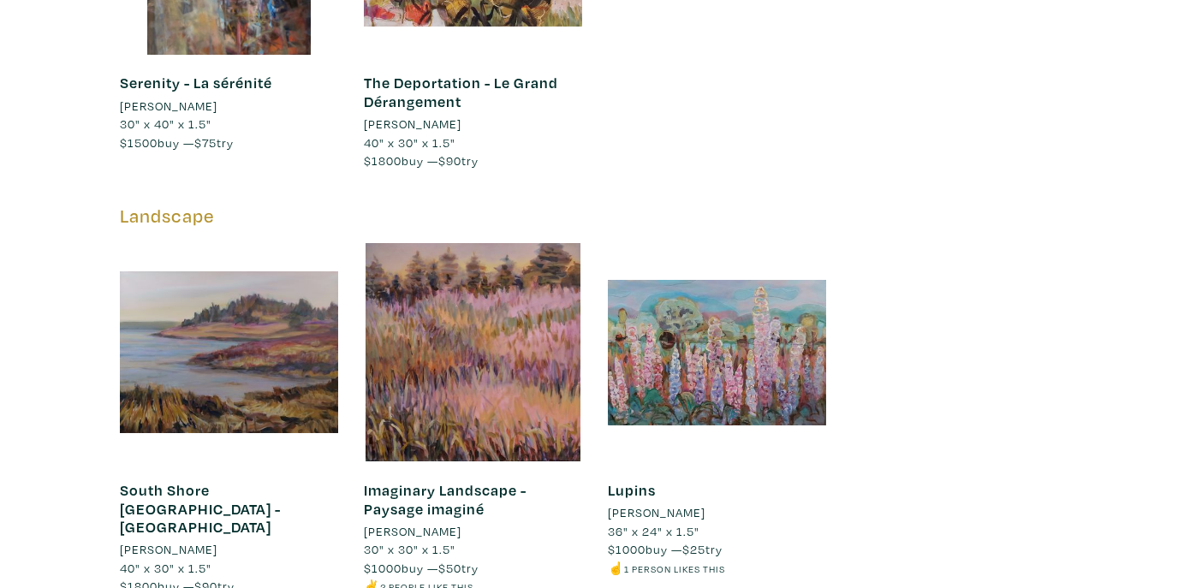
scroll to position [3717, 0]
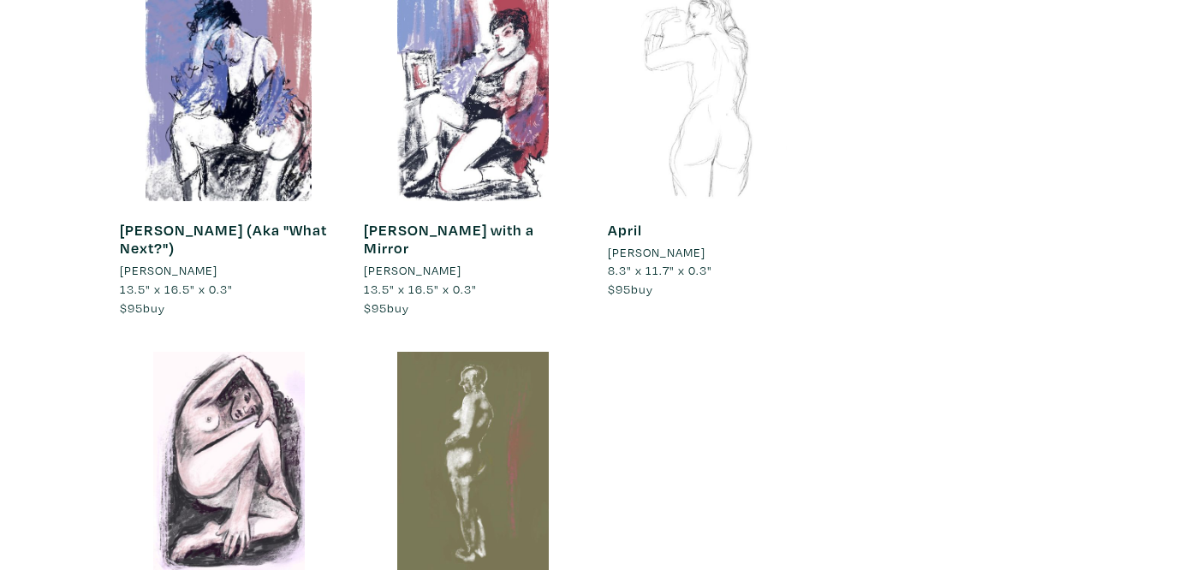
scroll to position [5694, 0]
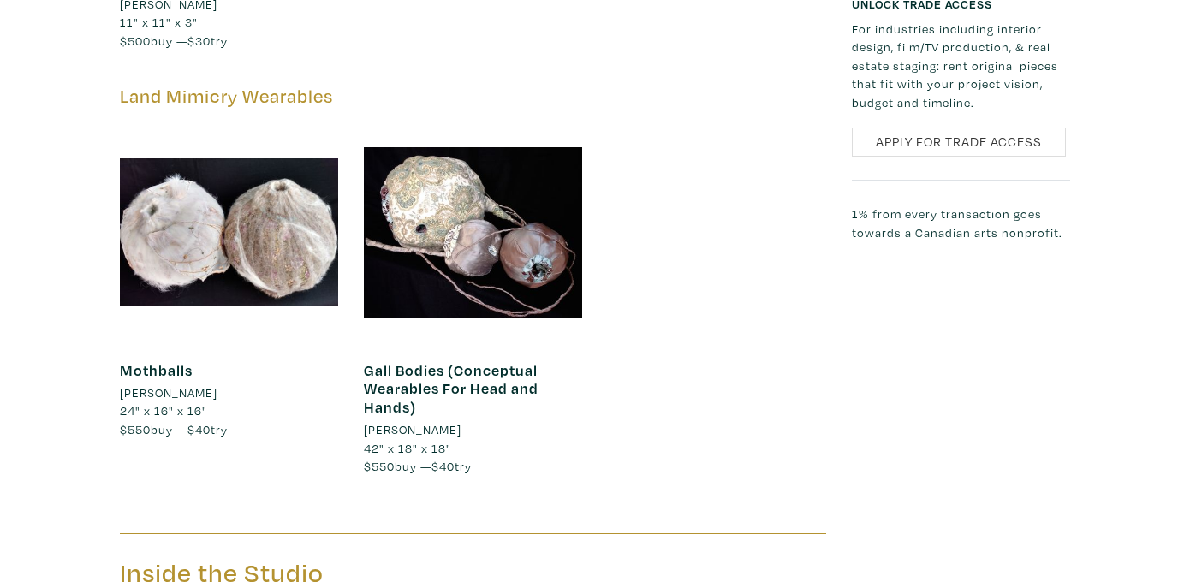
scroll to position [4066, 0]
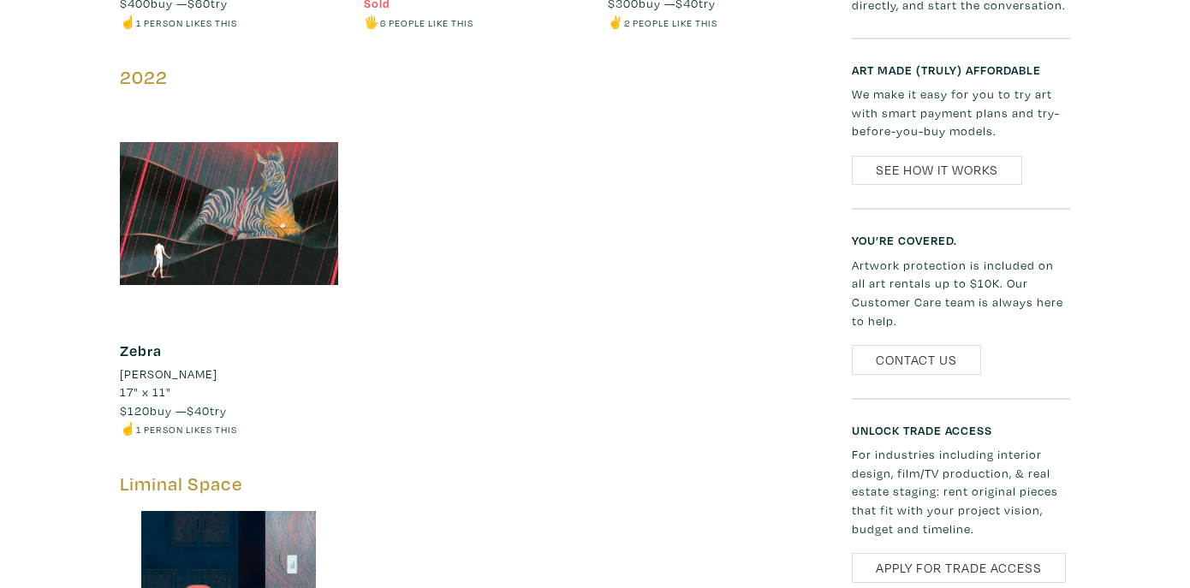
scroll to position [1531, 0]
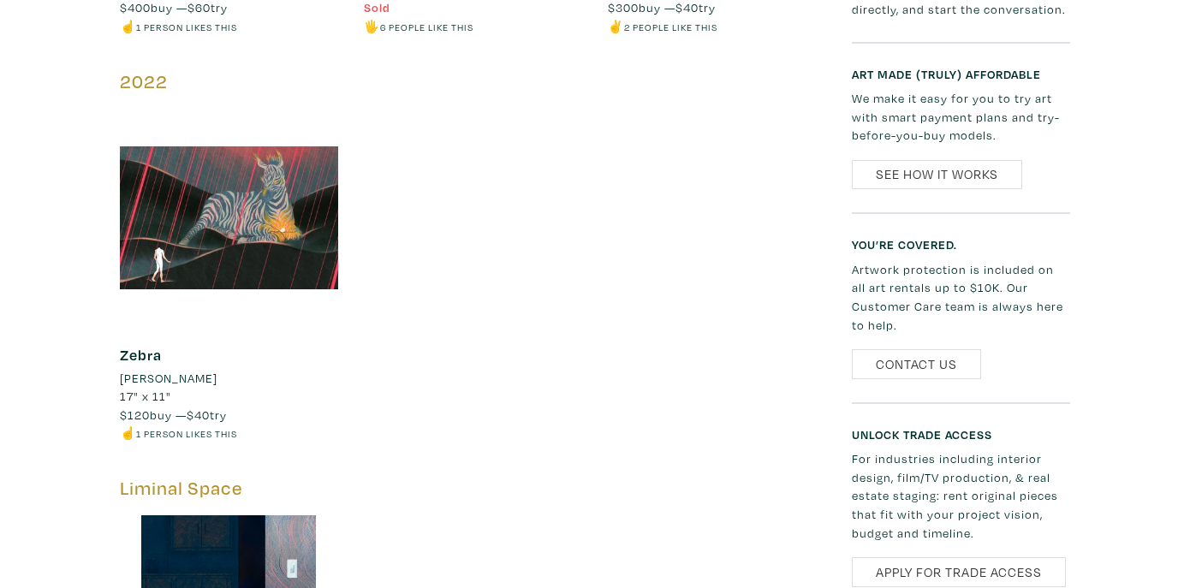
click at [234, 221] on div at bounding box center [229, 218] width 218 height 218
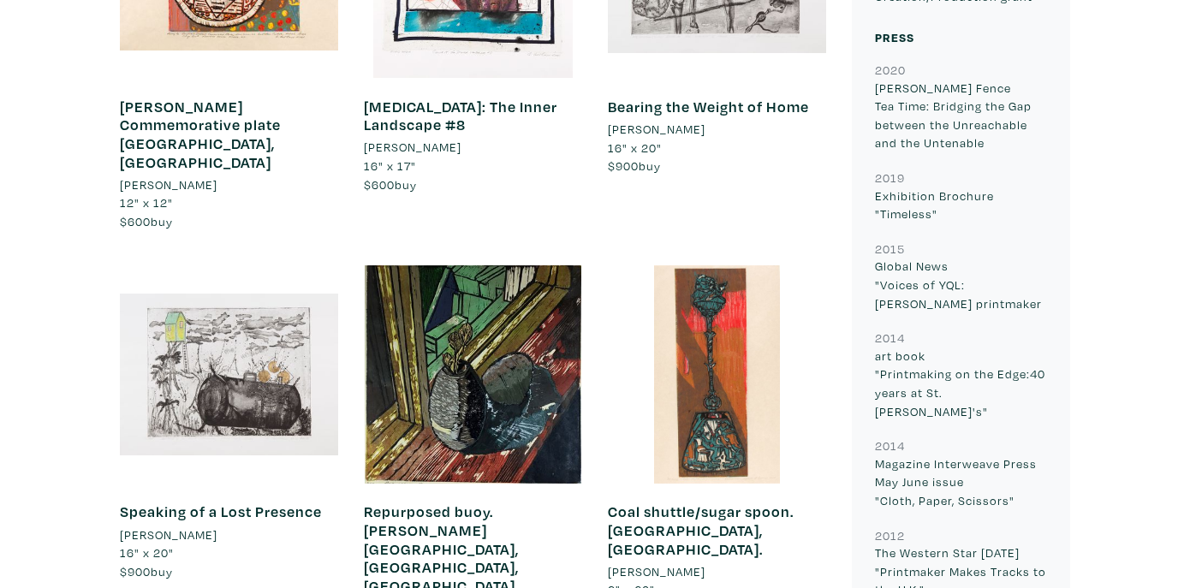
scroll to position [6012, 0]
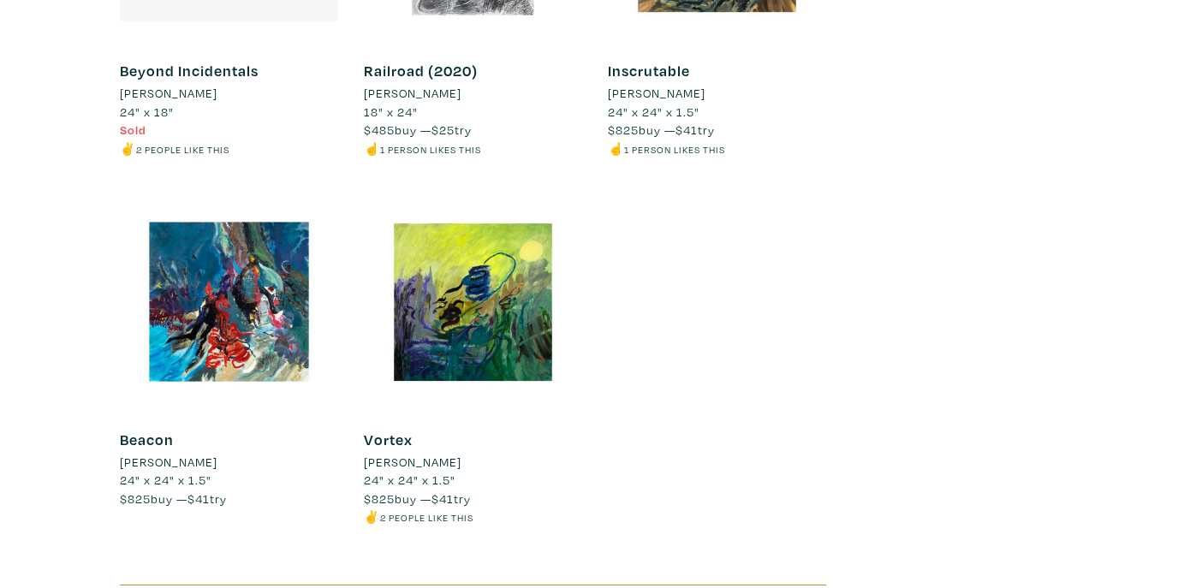
scroll to position [3571, 0]
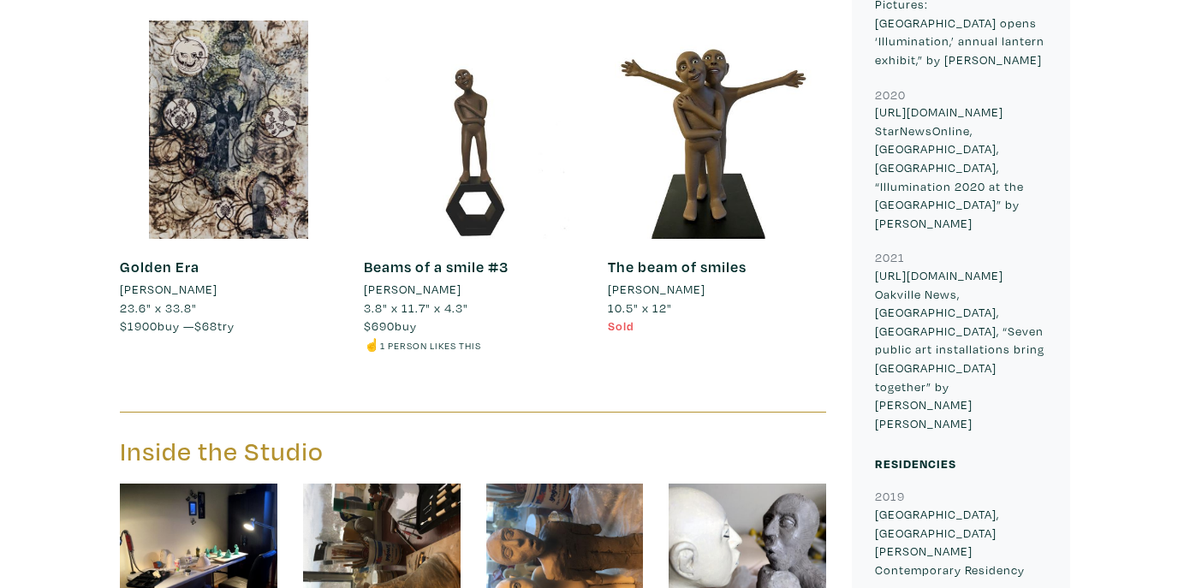
scroll to position [3347, 0]
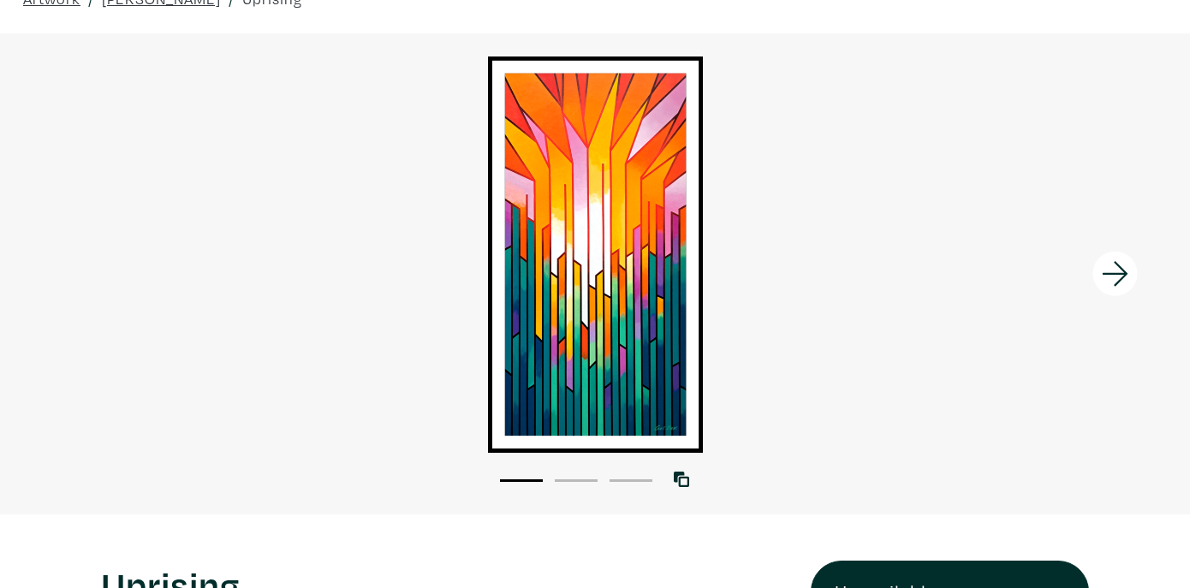
scroll to position [53, 0]
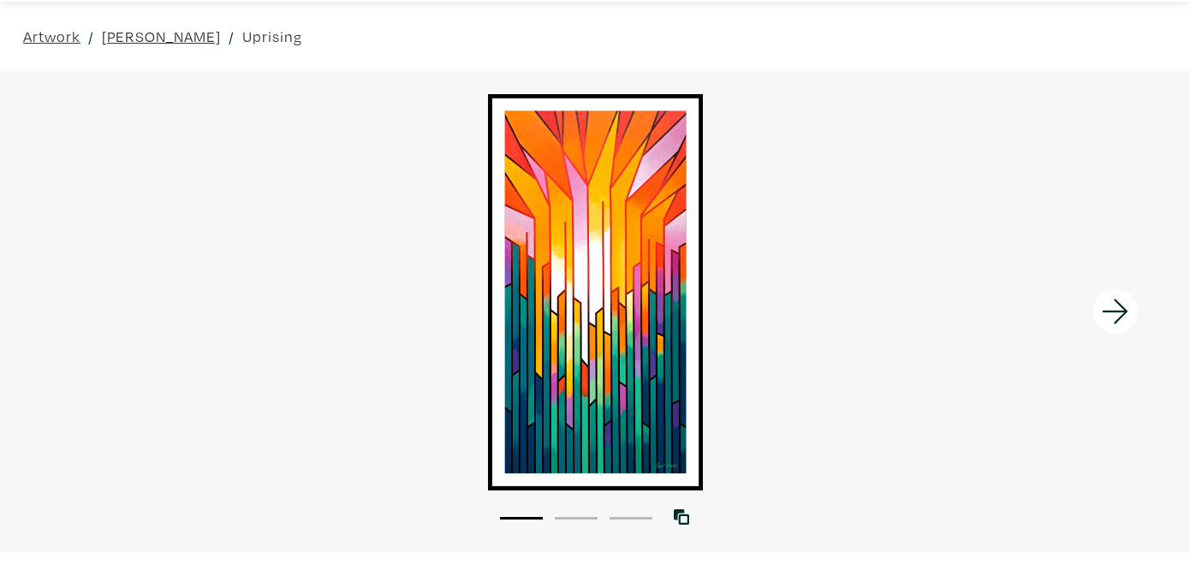
click at [1113, 299] on icon at bounding box center [1115, 312] width 58 height 46
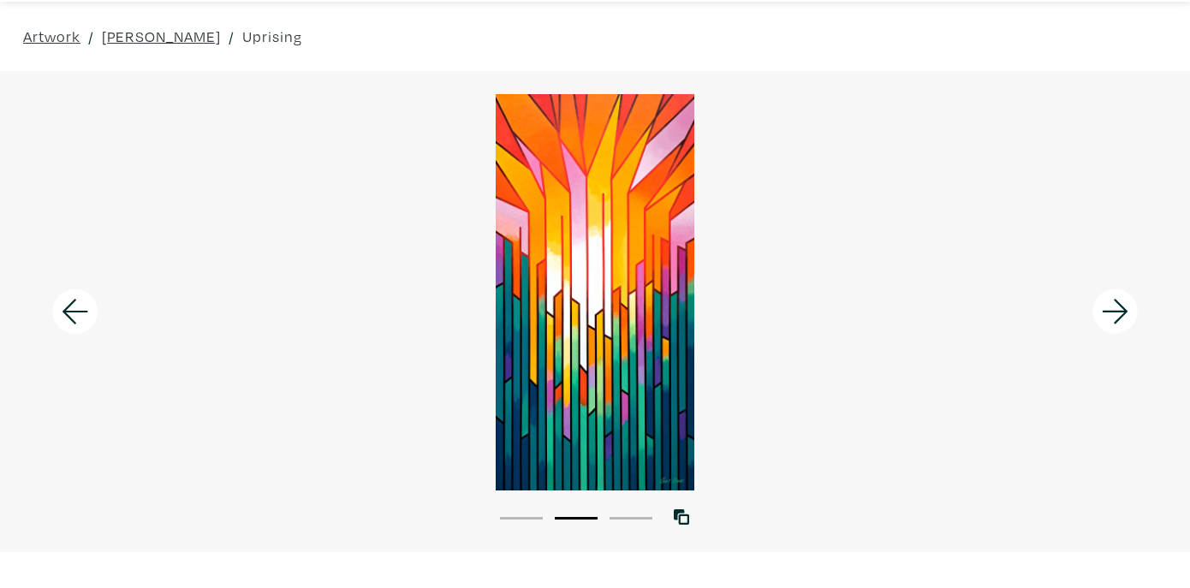
click at [1110, 312] on icon at bounding box center [1115, 311] width 26 height 25
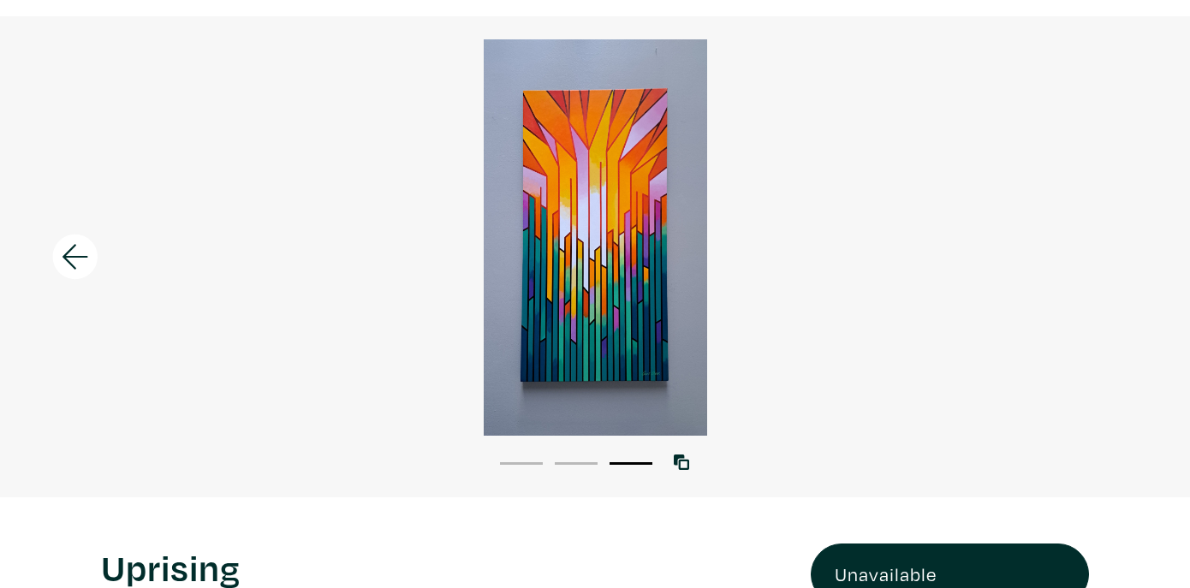
scroll to position [94, 0]
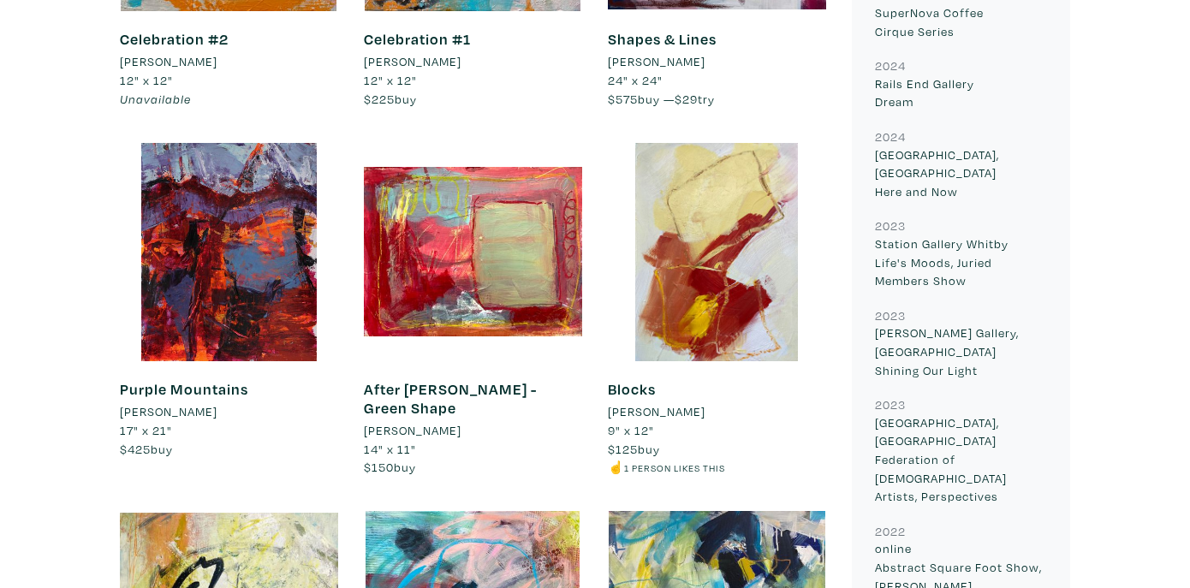
scroll to position [1520, 0]
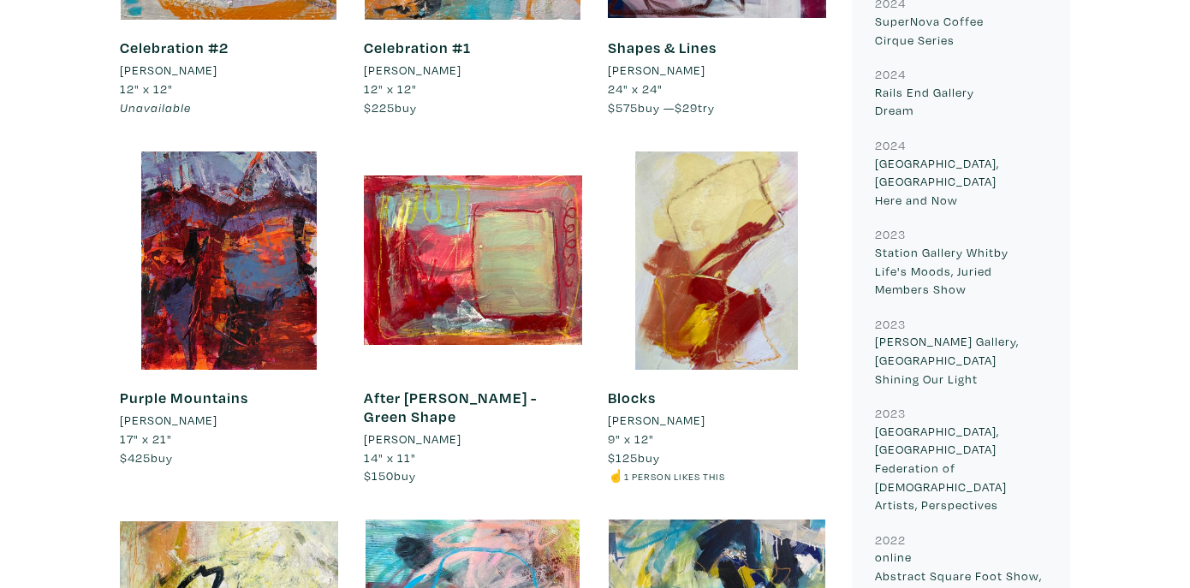
click at [495, 257] on div at bounding box center [473, 261] width 218 height 218
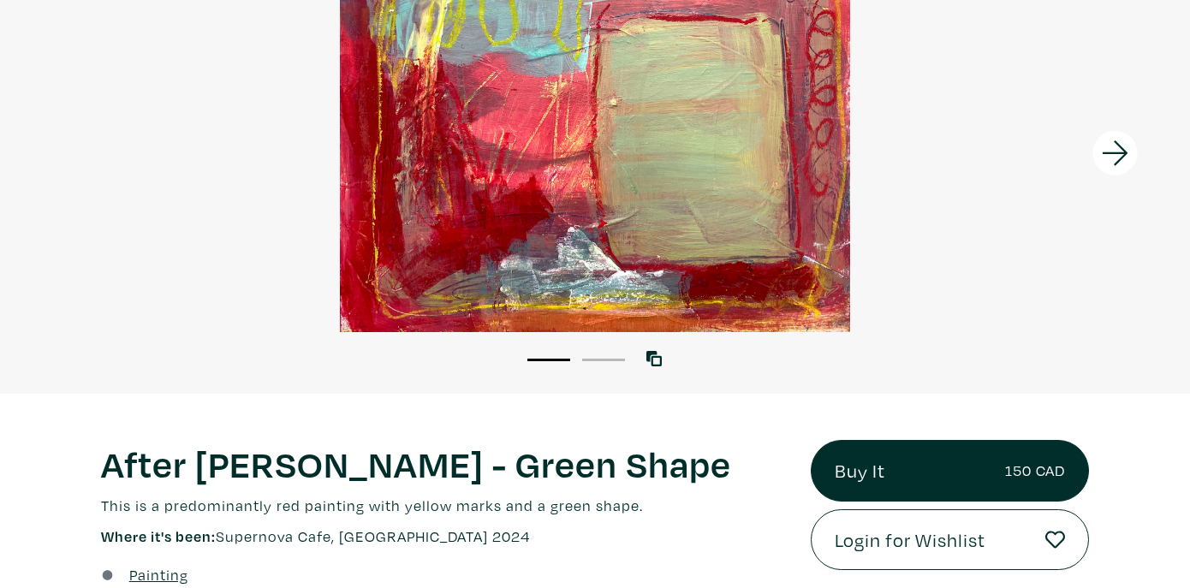
scroll to position [212, 0]
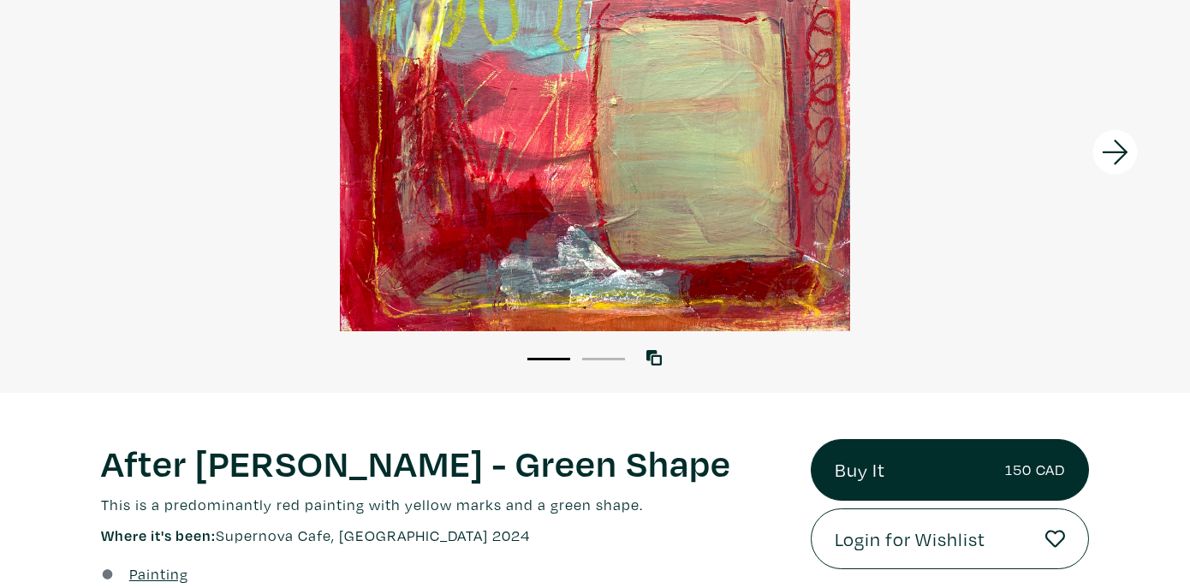
click at [1110, 149] on icon at bounding box center [1115, 152] width 58 height 46
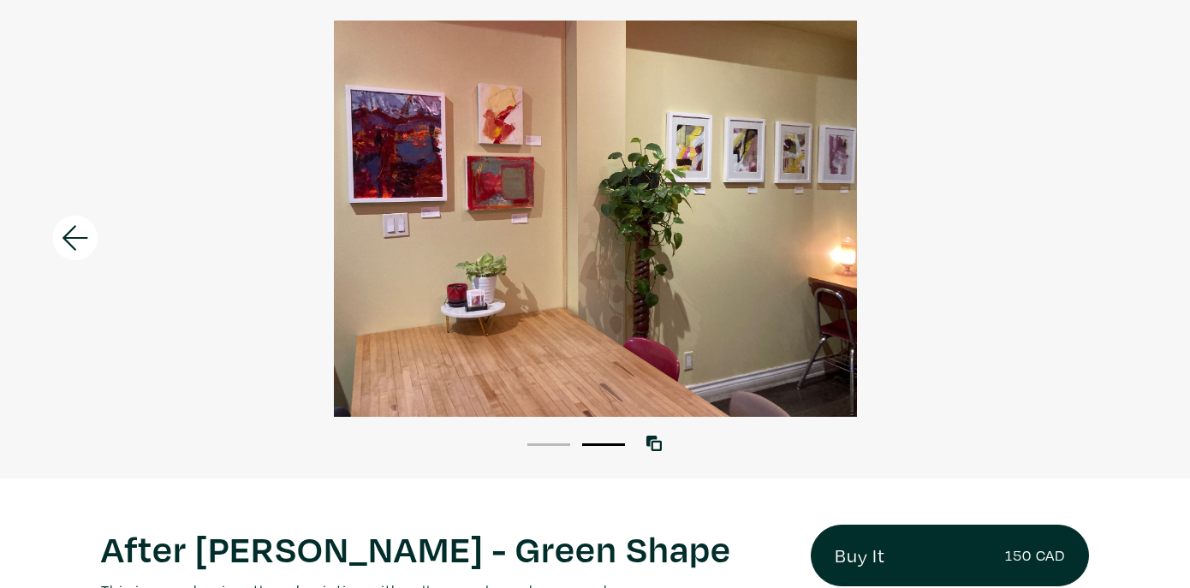
scroll to position [122, 0]
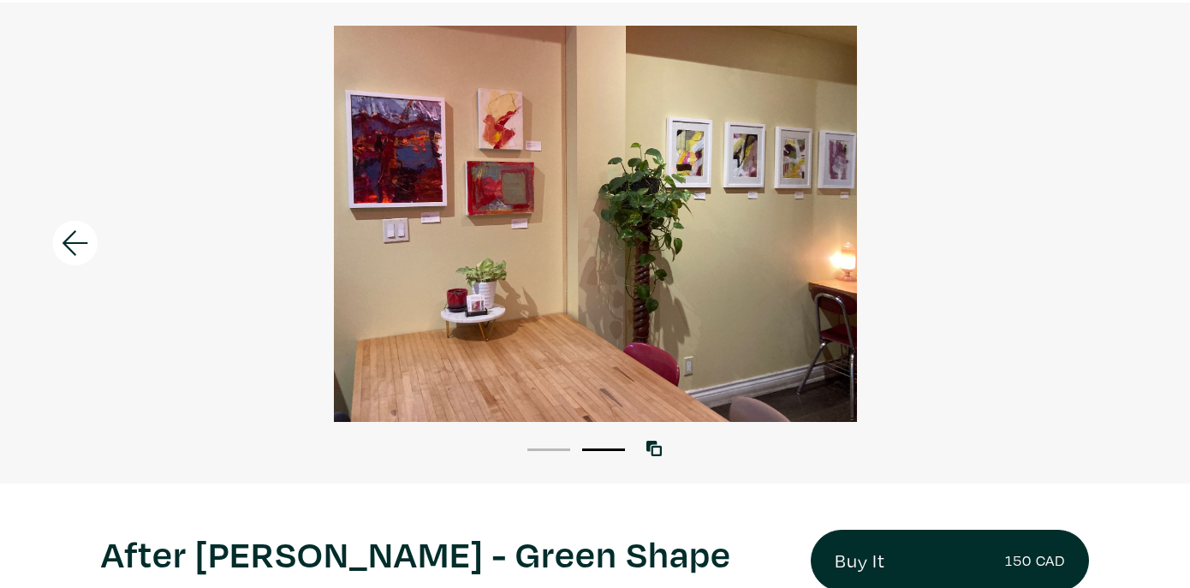
click at [68, 235] on icon at bounding box center [75, 243] width 58 height 46
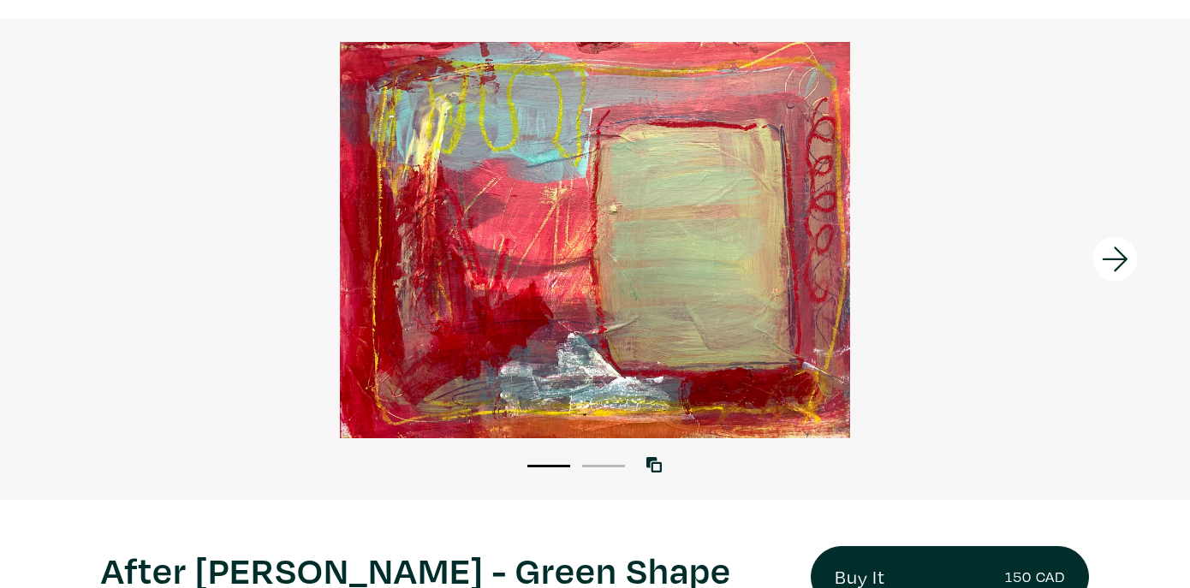
scroll to position [99, 0]
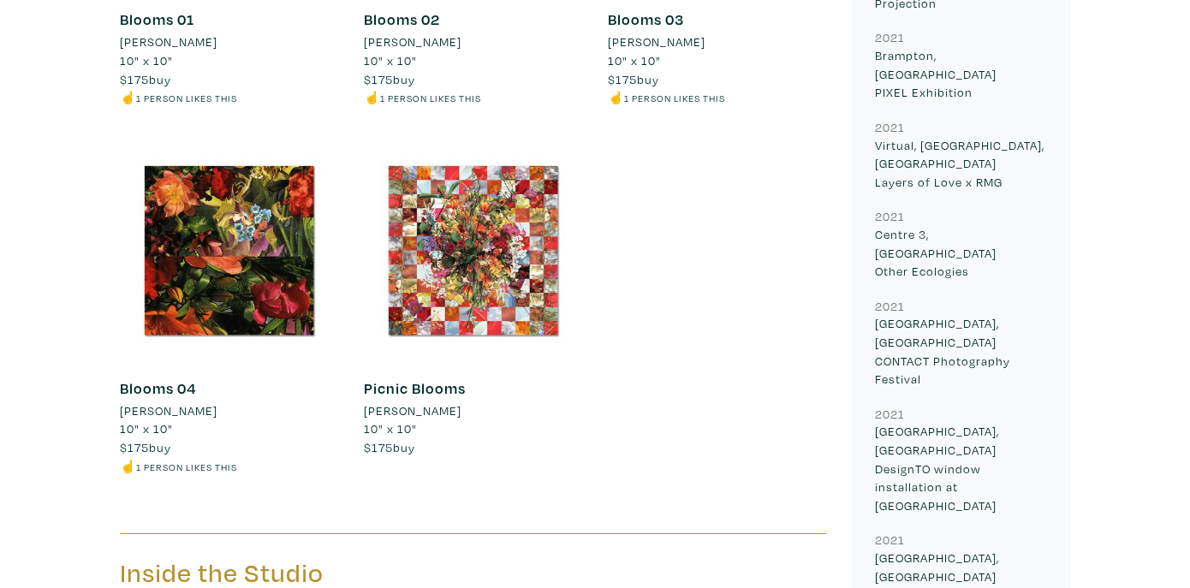
scroll to position [2637, 0]
click at [502, 266] on div at bounding box center [473, 249] width 218 height 218
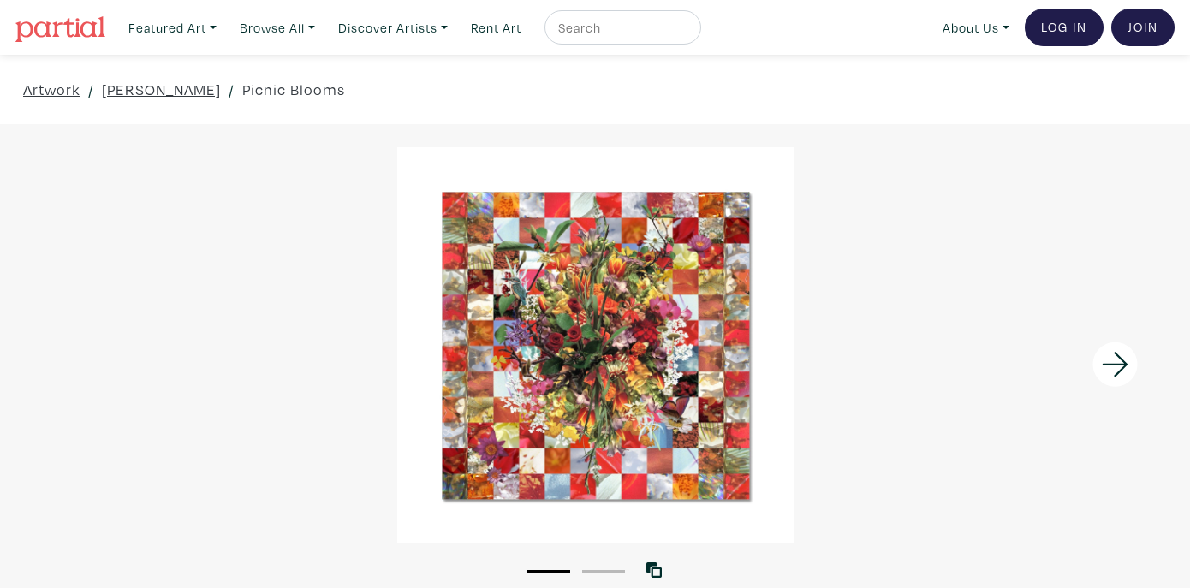
click at [678, 467] on div at bounding box center [595, 345] width 1190 height 396
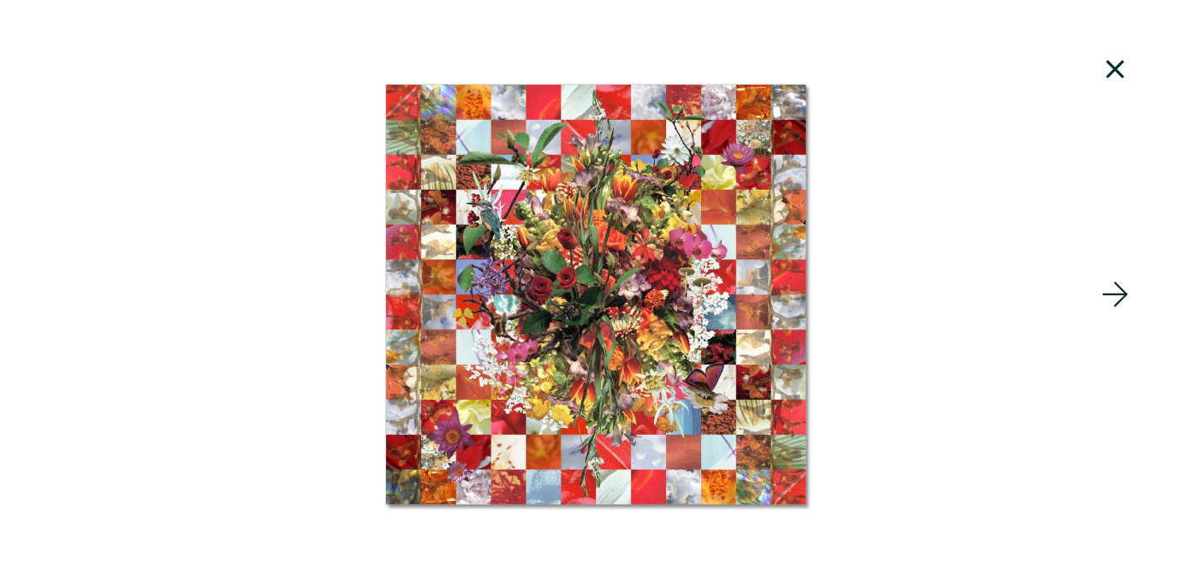
click at [1115, 65] on icon at bounding box center [1115, 69] width 58 height 46
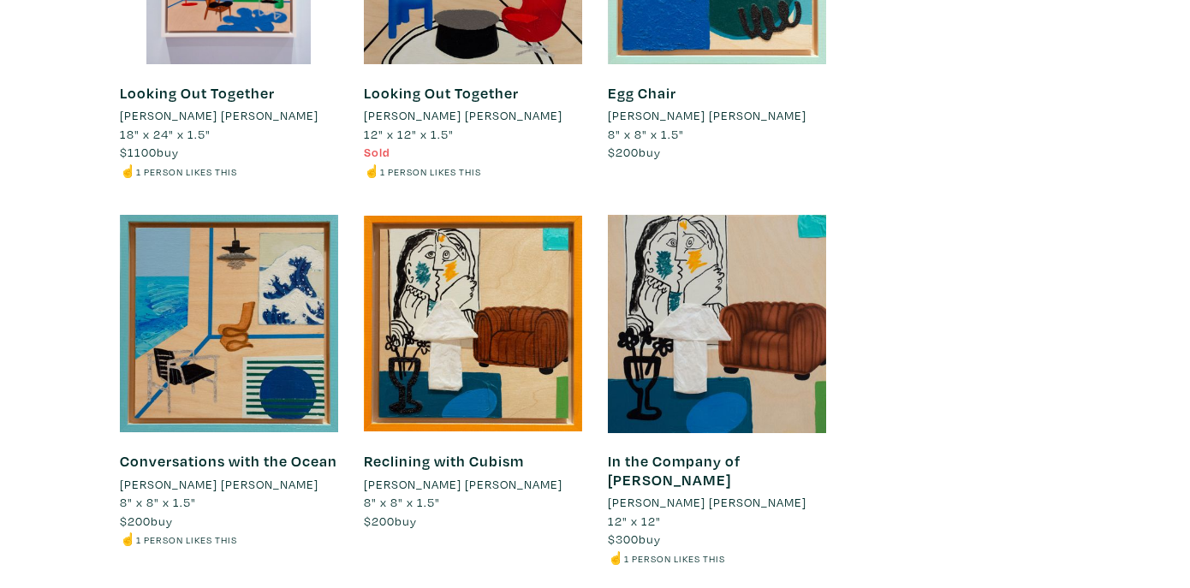
scroll to position [9095, 0]
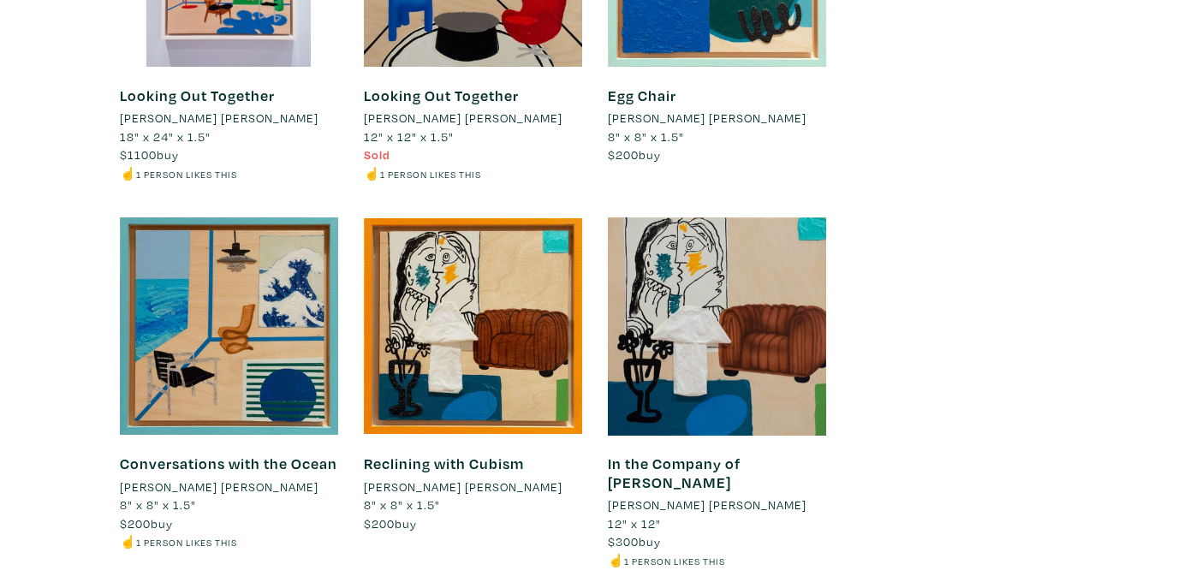
click at [433, 268] on div at bounding box center [473, 326] width 218 height 218
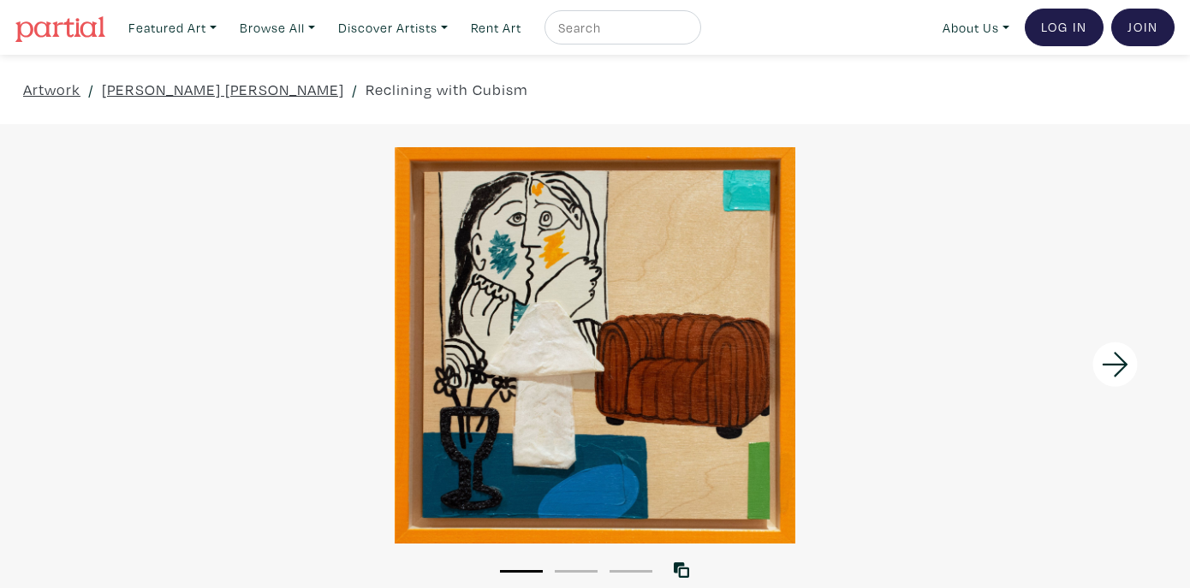
click at [551, 379] on div at bounding box center [595, 345] width 1190 height 396
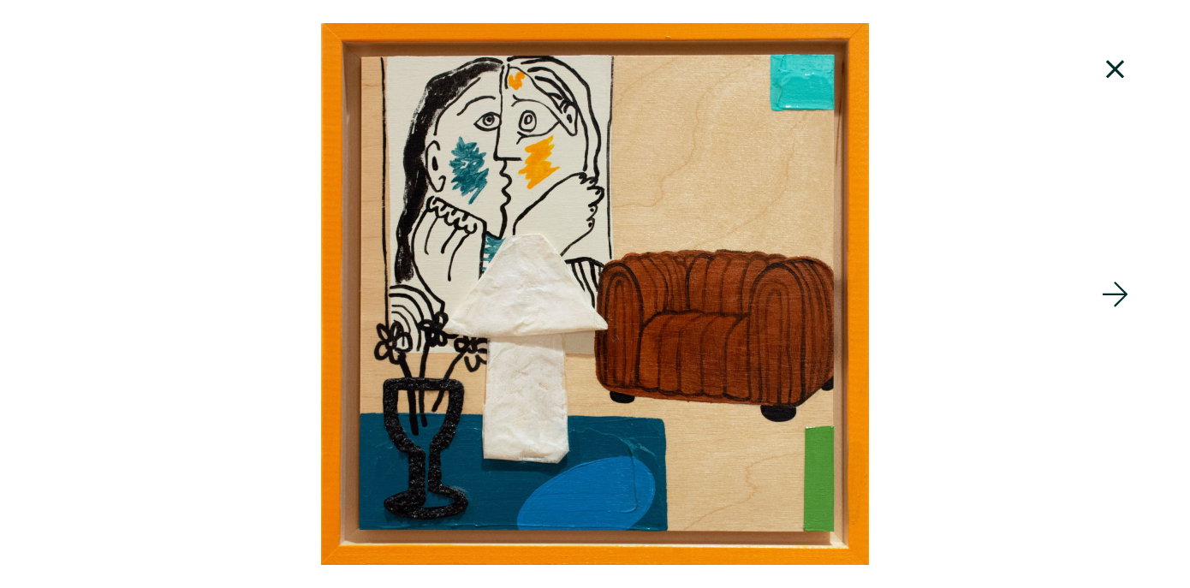
scroll to position [377, 0]
click at [1113, 61] on icon at bounding box center [1115, 69] width 58 height 46
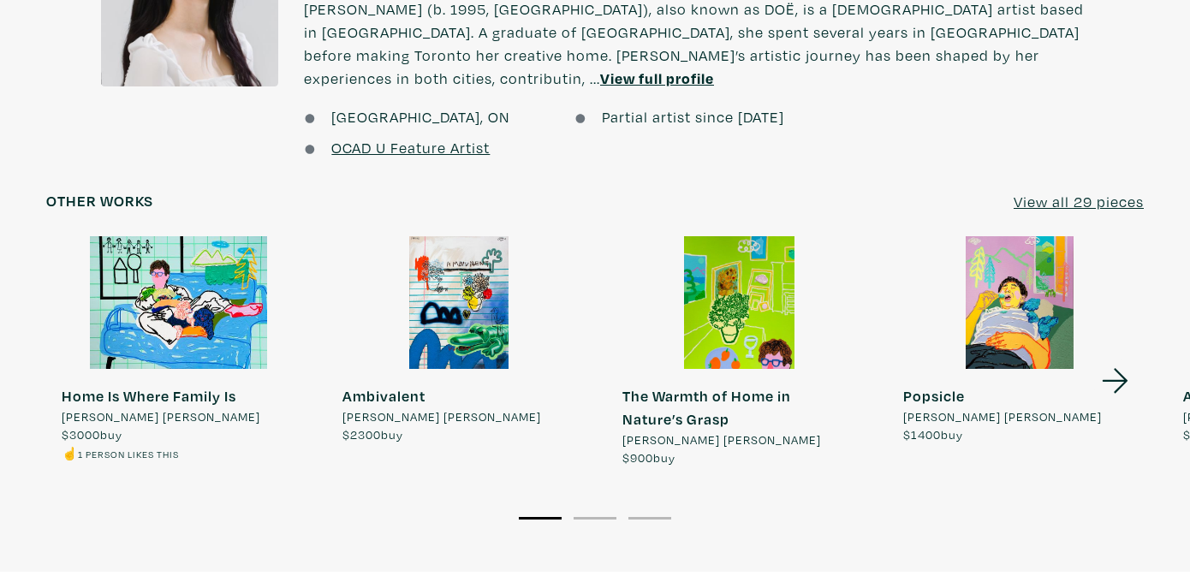
scroll to position [1375, 0]
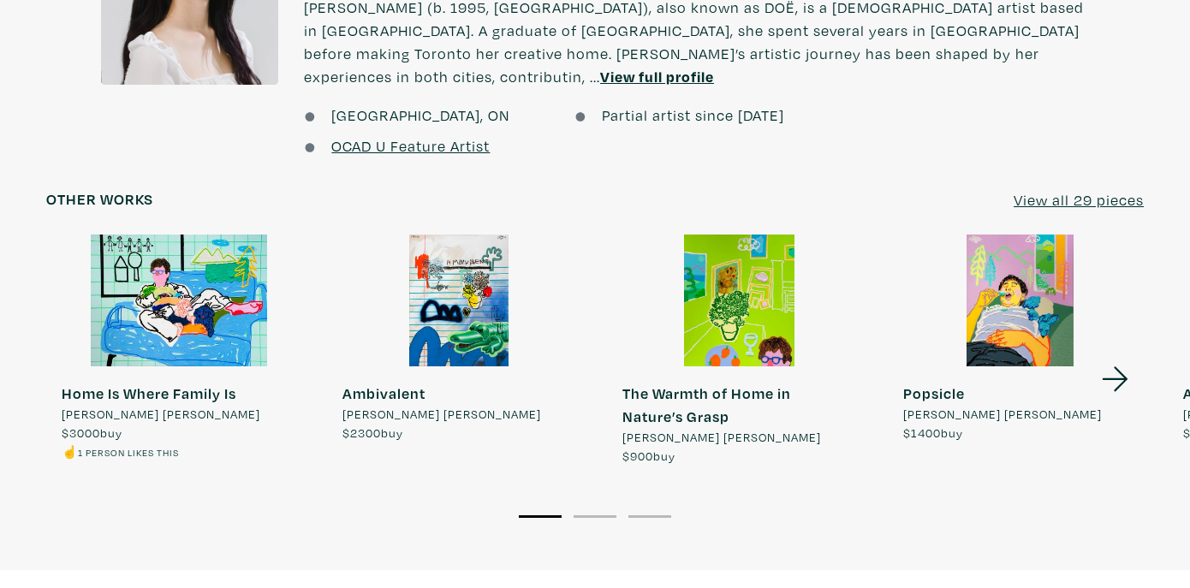
click at [1114, 356] on icon at bounding box center [1115, 379] width 58 height 46
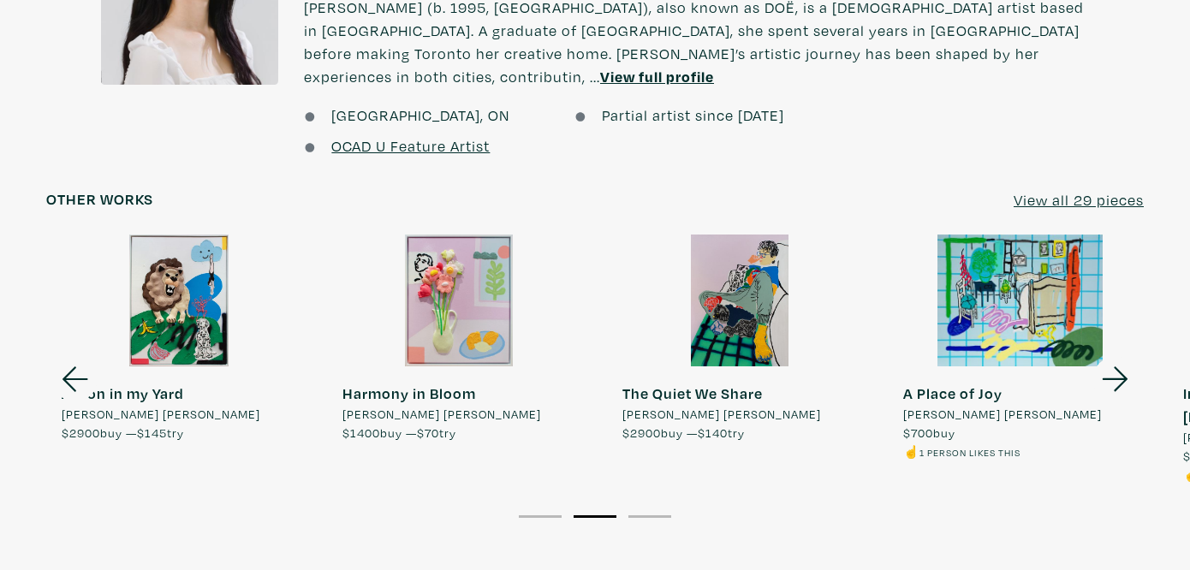
click at [1114, 356] on icon at bounding box center [1115, 379] width 58 height 46
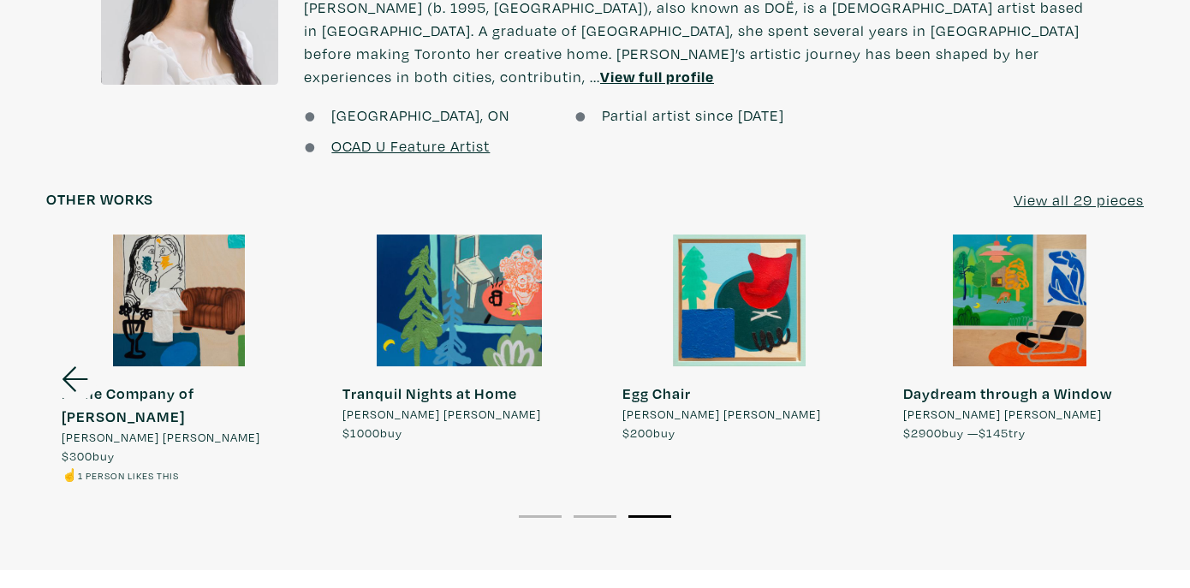
click at [738, 294] on div at bounding box center [739, 301] width 265 height 133
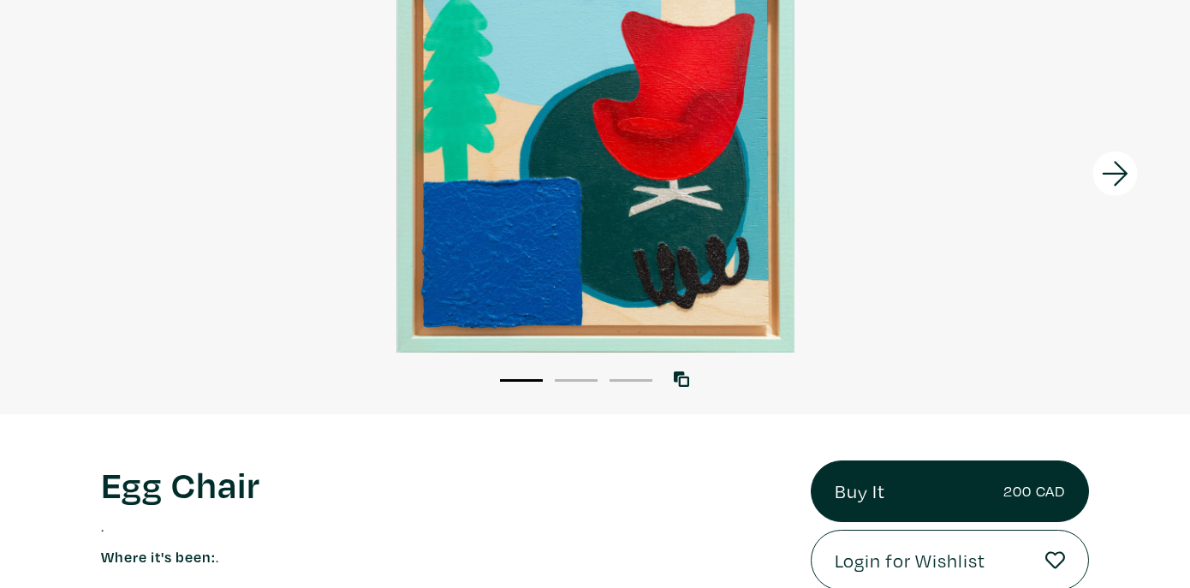
scroll to position [194, 0]
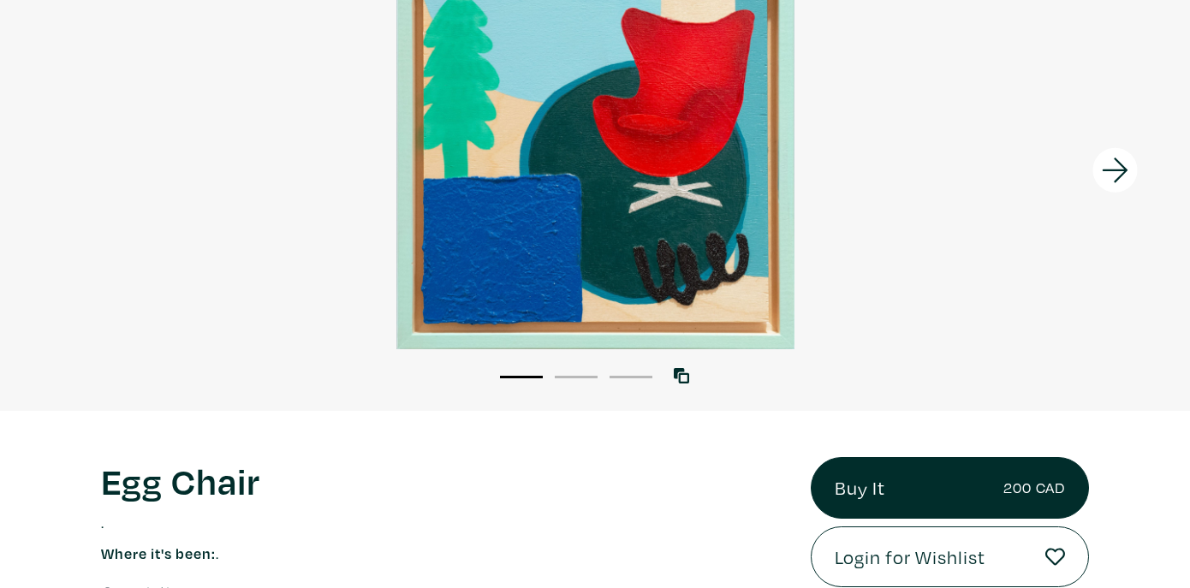
click at [575, 376] on button "2" at bounding box center [576, 377] width 43 height 3
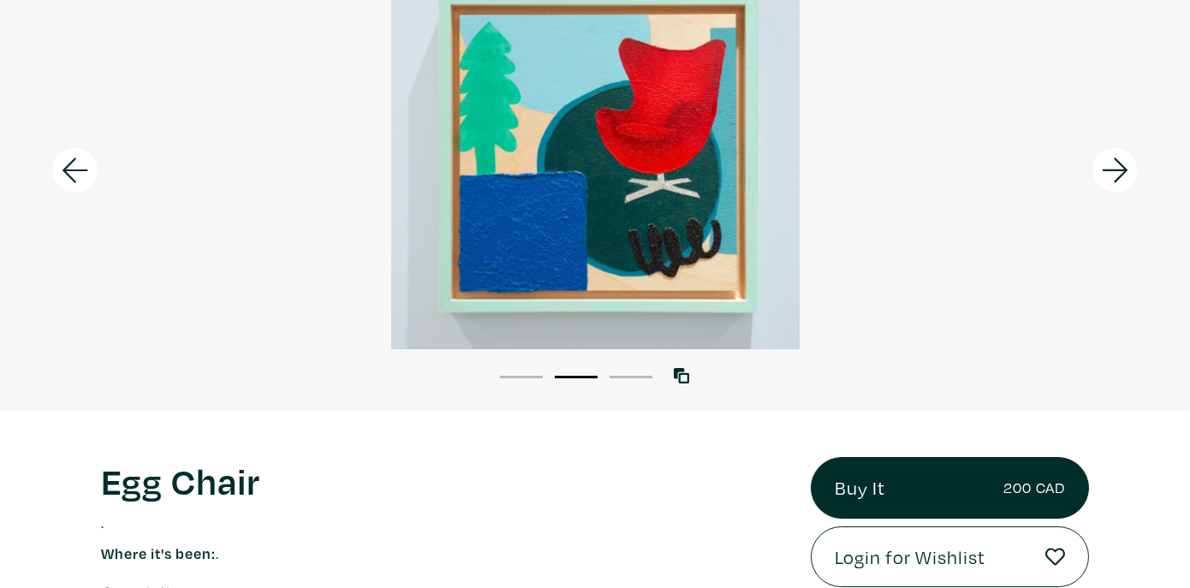
click at [631, 376] on button "3" at bounding box center [631, 377] width 43 height 3
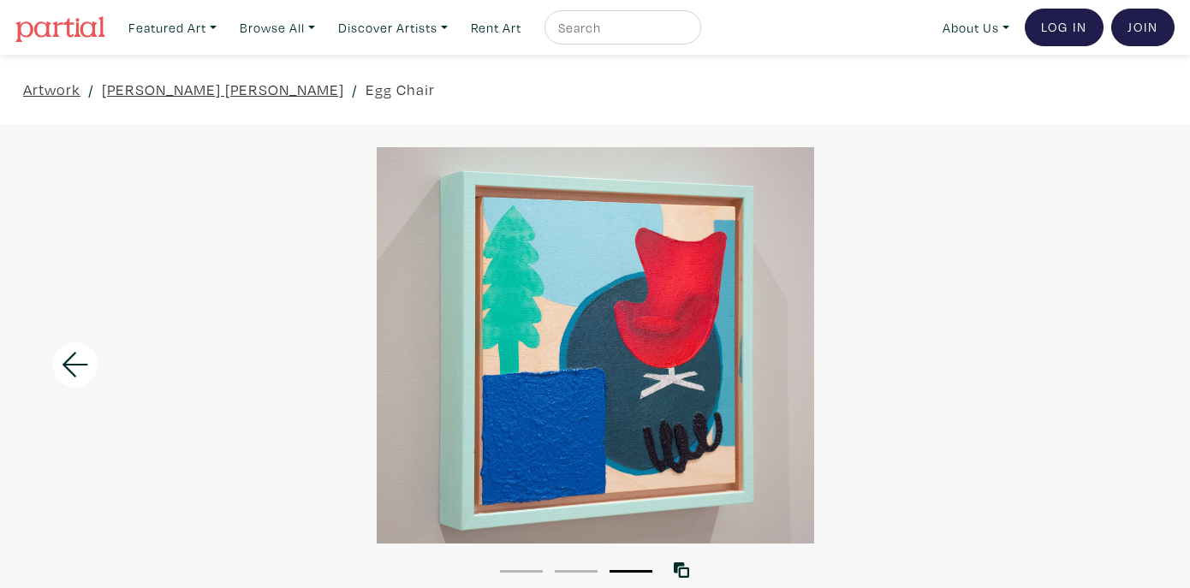
scroll to position [0, 0]
click at [188, 86] on link "[PERSON_NAME] [PERSON_NAME]" at bounding box center [223, 89] width 242 height 23
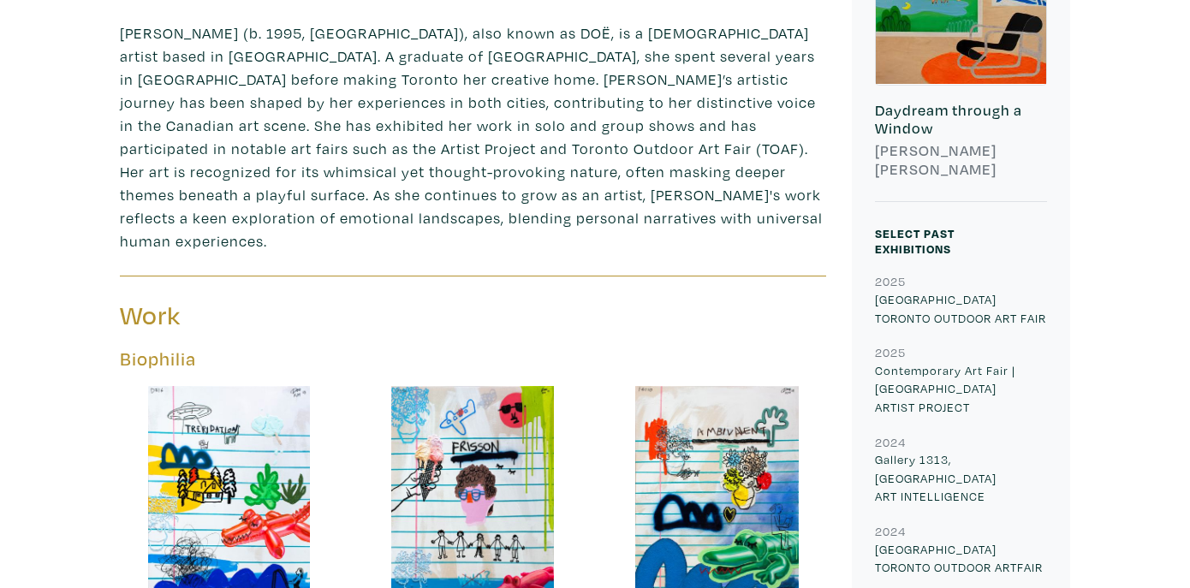
scroll to position [532, 0]
